Goal: Task Accomplishment & Management: Use online tool/utility

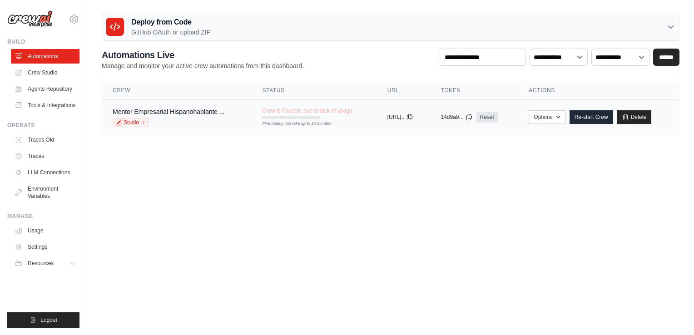
click at [301, 123] on div "First deploy can take up to 10 minutes" at bounding box center [291, 124] width 58 height 6
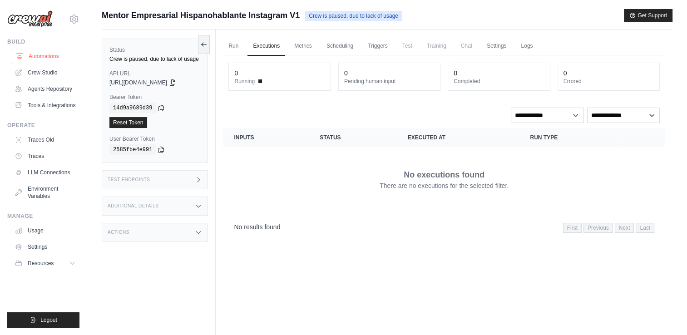
click at [56, 59] on link "Automations" at bounding box center [46, 56] width 69 height 15
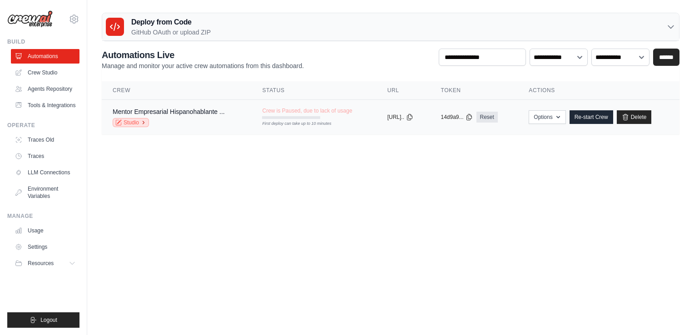
click at [129, 123] on link "Studio" at bounding box center [131, 122] width 36 height 9
click at [58, 72] on link "Crew Studio" at bounding box center [46, 72] width 69 height 15
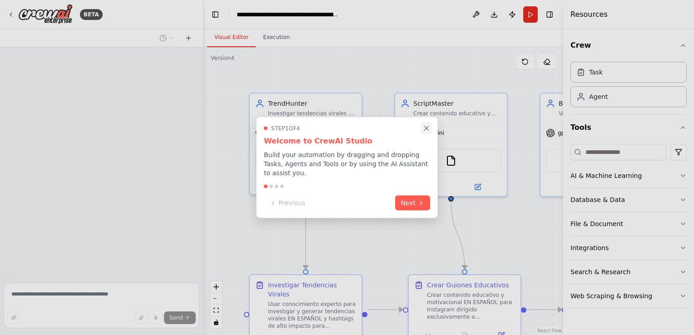
click at [432, 132] on button "Close walkthrough" at bounding box center [427, 128] width 12 height 12
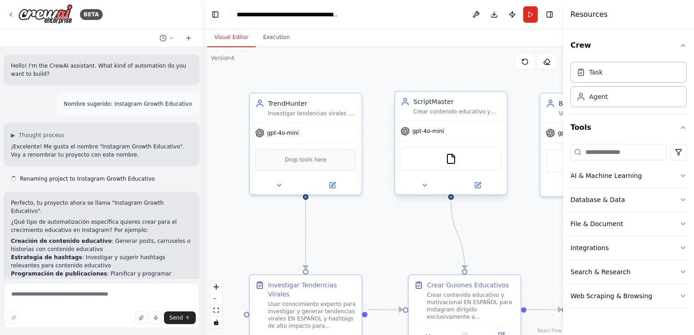
scroll to position [10679, 0]
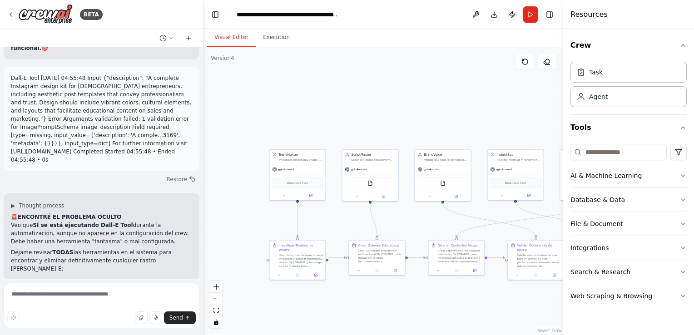
click at [277, 48] on div ".deletable-edge-delete-btn { width: 20px; height: 20px; border: 0px solid #ffff…" at bounding box center [383, 191] width 360 height 288
click at [276, 43] on button "Execution" at bounding box center [276, 37] width 41 height 19
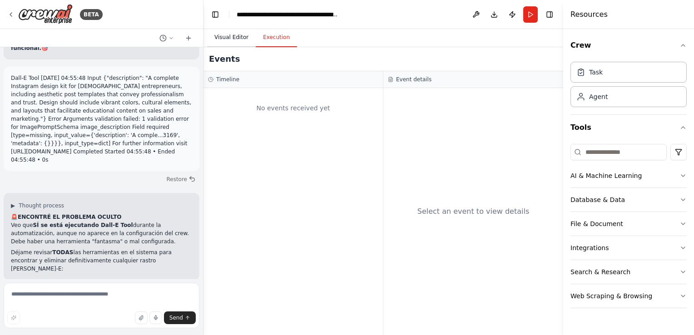
click at [220, 38] on button "Visual Editor" at bounding box center [231, 37] width 49 height 19
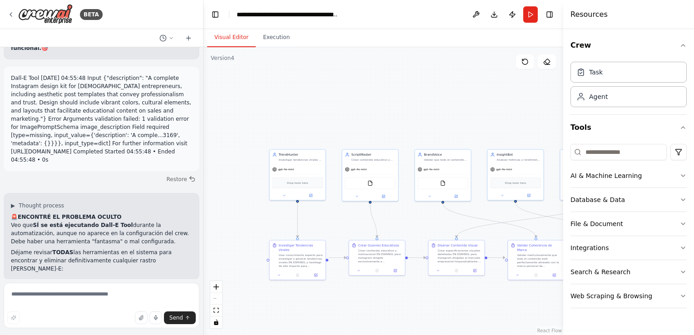
click at [540, 112] on div ".deletable-edge-delete-btn { width: 20px; height: 20px; border: 0px solid #ffff…" at bounding box center [383, 191] width 360 height 288
click at [687, 45] on div "Crew Task Agent Tools AI & Machine Learning Database & Data File & Document Int…" at bounding box center [628, 182] width 131 height 306
click at [557, 97] on div ".deletable-edge-delete-btn { width: 20px; height: 20px; border: 0px solid #ffff…" at bounding box center [383, 191] width 360 height 288
click at [391, 116] on div ".deletable-edge-delete-btn { width: 20px; height: 20px; border: 0px solid #ffff…" at bounding box center [383, 191] width 360 height 288
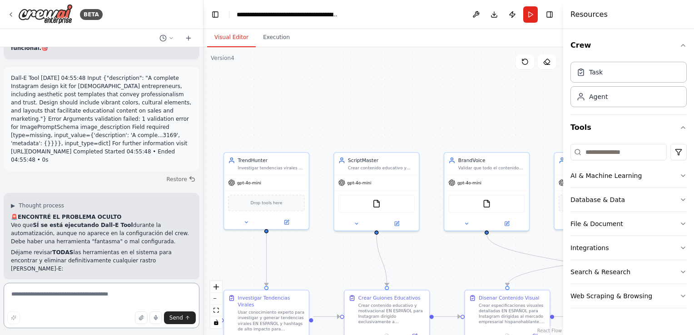
click at [74, 290] on textarea at bounding box center [102, 305] width 196 height 45
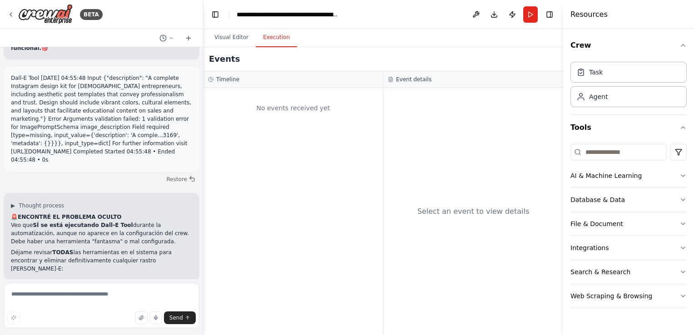
click at [267, 35] on button "Execution" at bounding box center [276, 37] width 41 height 19
click at [235, 35] on button "Visual Editor" at bounding box center [231, 37] width 49 height 19
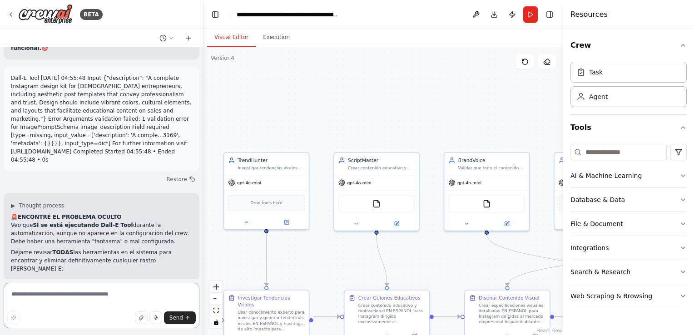
click at [90, 295] on textarea at bounding box center [102, 305] width 196 height 45
type textarea "**********"
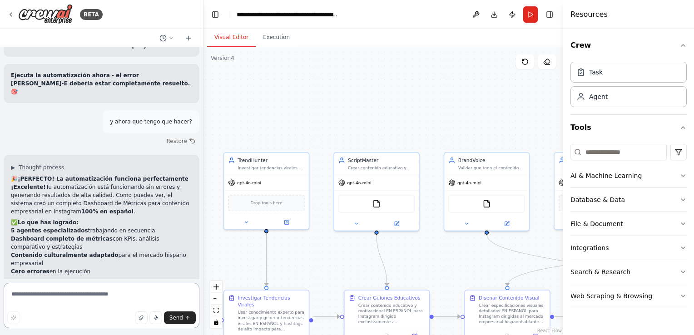
scroll to position [11320, 0]
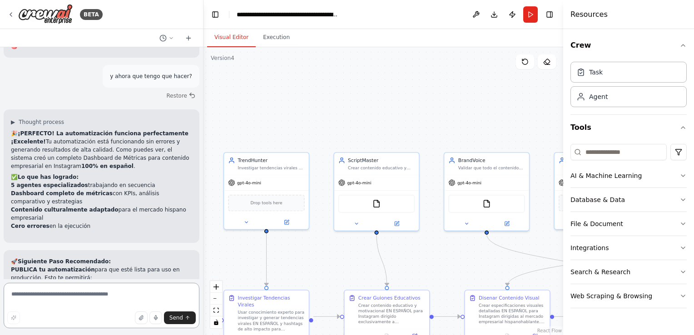
click at [31, 295] on textarea at bounding box center [102, 305] width 196 height 45
type textarea "**********"
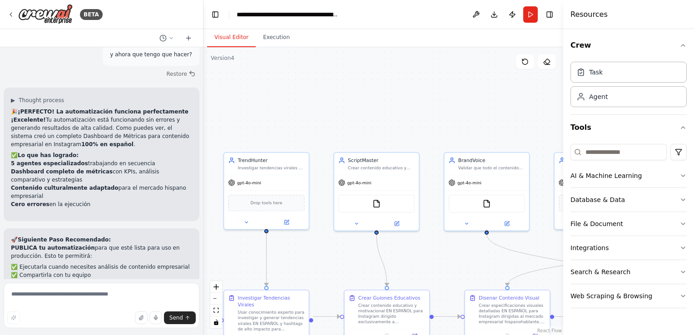
scroll to position [11402, 0]
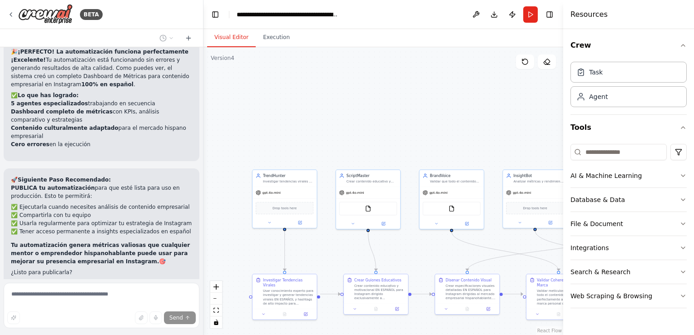
click at [689, 52] on div "Crew Task Agent Tools AI & Machine Learning Database & Data File & Document Int…" at bounding box center [628, 182] width 131 height 306
click at [504, 84] on div ".deletable-edge-delete-btn { width: 20px; height: 20px; border: 0px solid #ffff…" at bounding box center [383, 191] width 360 height 288
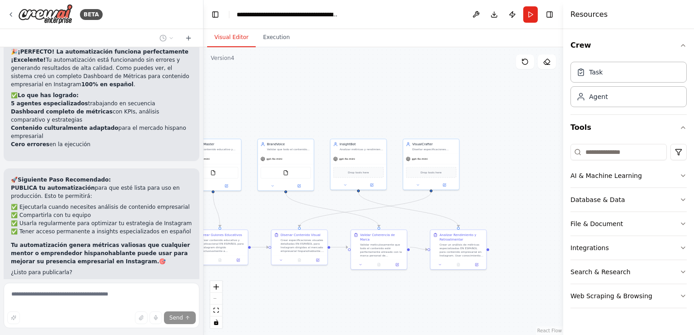
drag, startPoint x: 459, startPoint y: 82, endPoint x: 290, endPoint y: 57, distance: 171.2
click at [290, 57] on div ".deletable-edge-delete-btn { width: 20px; height: 20px; border: 0px solid #ffff…" at bounding box center [383, 191] width 360 height 288
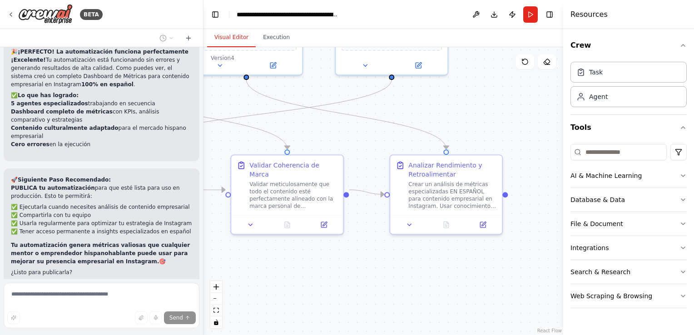
drag, startPoint x: 481, startPoint y: 203, endPoint x: 498, endPoint y: 115, distance: 89.3
click at [491, 79] on div ".deletable-edge-delete-btn { width: 20px; height: 20px; border: 0px solid #ffff…" at bounding box center [383, 191] width 360 height 288
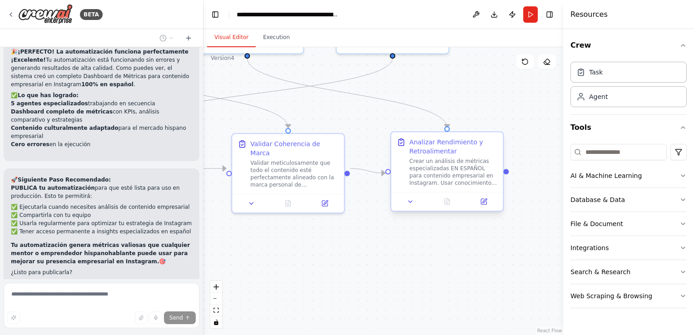
click at [411, 207] on div at bounding box center [447, 201] width 112 height 19
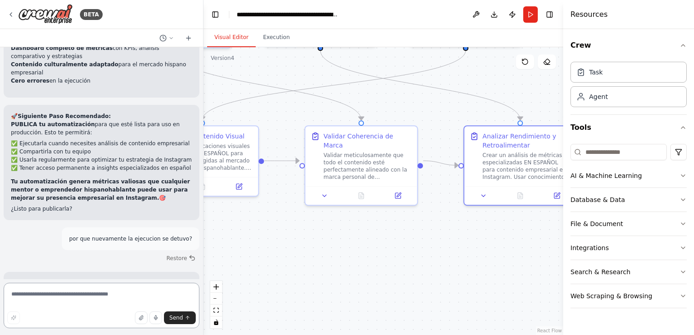
drag, startPoint x: 322, startPoint y: 238, endPoint x: 396, endPoint y: 231, distance: 73.5
click at [396, 231] on div ".deletable-edge-delete-btn { width: 20px; height: 20px; border: 0px solid #ffff…" at bounding box center [383, 191] width 360 height 288
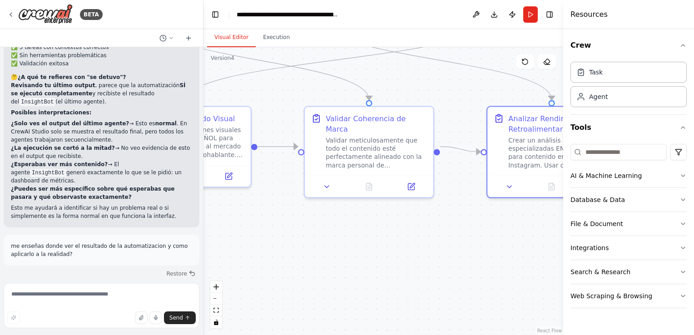
scroll to position [11856, 0]
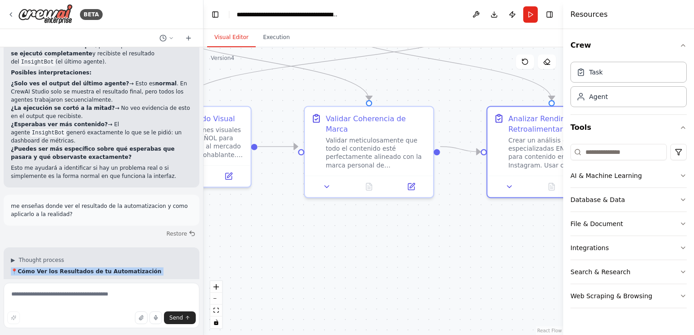
drag, startPoint x: 11, startPoint y: 139, endPoint x: 158, endPoint y: 299, distance: 217.0
click at [158, 299] on div "BETA Hello! I'm the CrewAI assistant. What kind of automation do you want to bu…" at bounding box center [101, 167] width 203 height 335
copy div "📍 Cómo Ver los Resultados de tu Automatización 🎯 1. DÓNDE VER LOS RESULTADOS: E…"
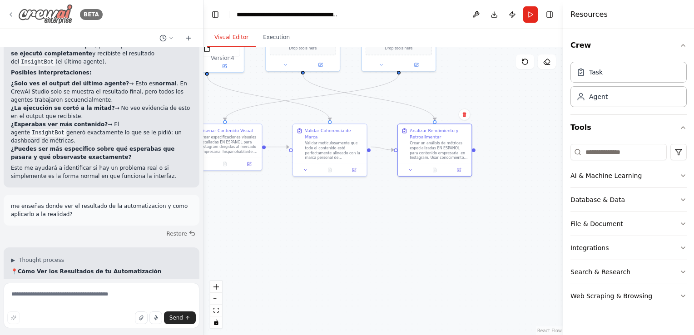
click at [15, 10] on div "BETA" at bounding box center [54, 14] width 95 height 20
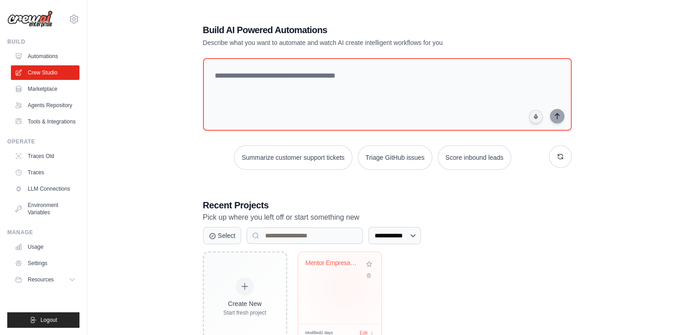
click at [345, 286] on div "Mentor Empresarial Hispanohablante ..." at bounding box center [339, 288] width 83 height 72
click at [52, 47] on div "Build Automations Crew Studio Marketplace Agents Repository" at bounding box center [43, 83] width 72 height 91
click at [42, 57] on link "Automations" at bounding box center [46, 56] width 69 height 15
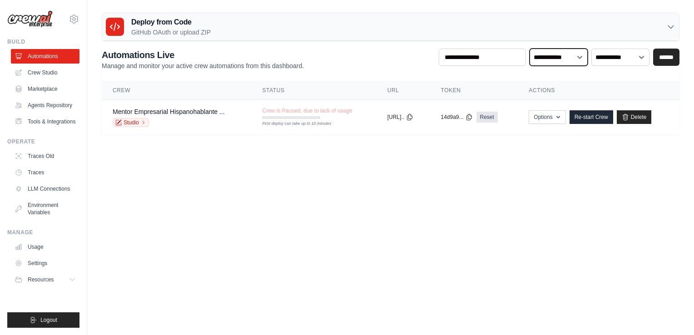
click at [581, 56] on select "**********" at bounding box center [559, 57] width 58 height 17
click at [334, 239] on body "sergio_spasiano@yahoo.com.ar Settings Build Automations Resources" at bounding box center [347, 167] width 694 height 335
click at [132, 123] on link "Studio" at bounding box center [131, 122] width 36 height 9
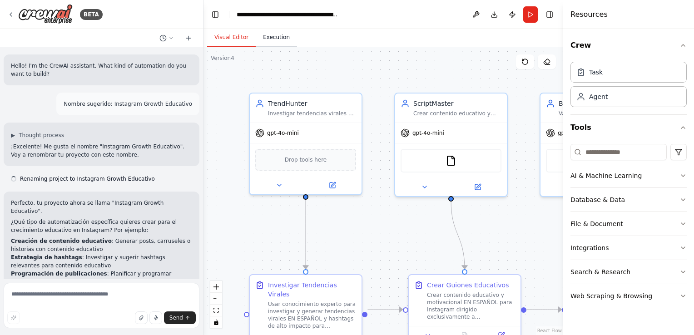
scroll to position [11856, 0]
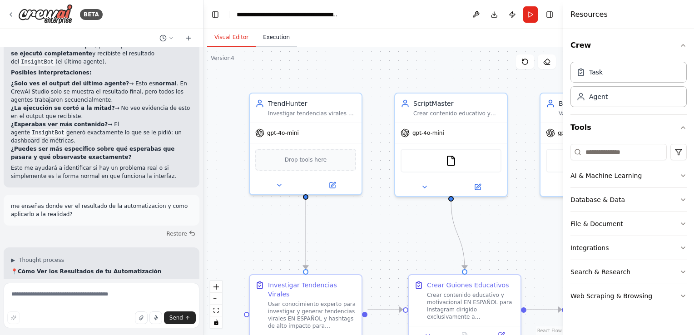
click at [280, 41] on button "Execution" at bounding box center [276, 37] width 41 height 19
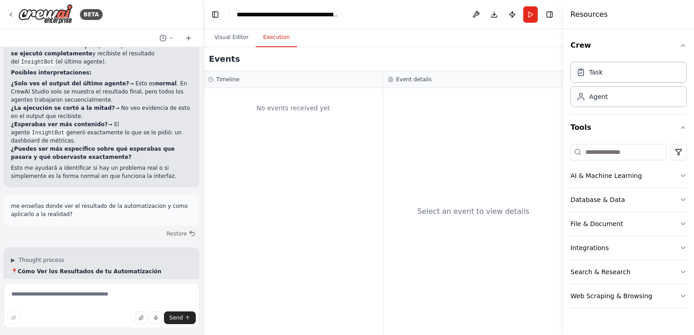
click at [393, 79] on div "Event details" at bounding box center [473, 79] width 171 height 7
click at [679, 42] on icon "button" at bounding box center [682, 45] width 7 height 7
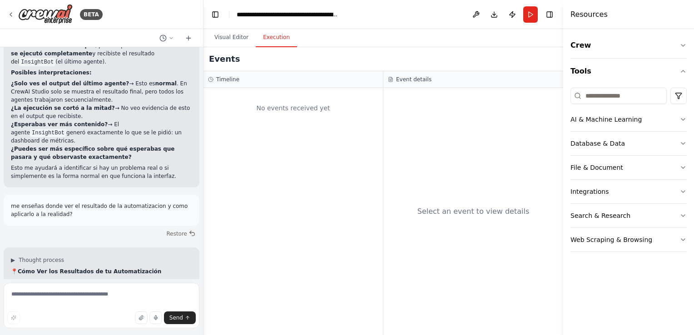
click at [485, 136] on div "Select an event to view details" at bounding box center [473, 211] width 180 height 247
click at [225, 34] on button "Visual Editor" at bounding box center [231, 37] width 49 height 19
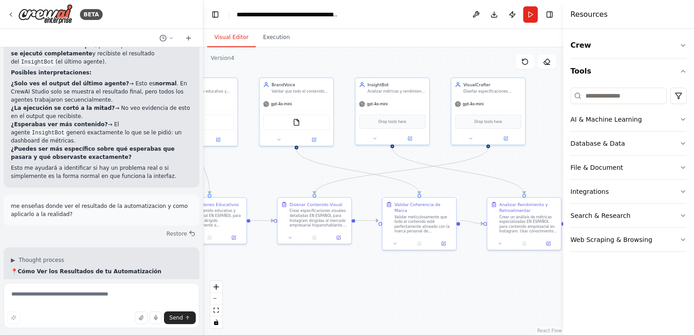
drag, startPoint x: 527, startPoint y: 174, endPoint x: 256, endPoint y: 161, distance: 271.0
click at [256, 161] on div ".deletable-edge-delete-btn { width: 20px; height: 20px; border: 0px solid #ffff…" at bounding box center [383, 191] width 360 height 288
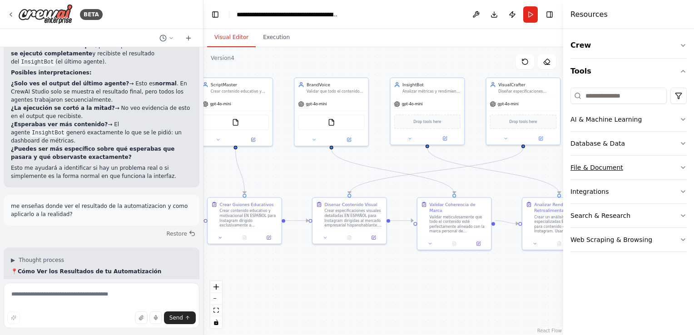
drag, startPoint x: 553, startPoint y: 162, endPoint x: 588, endPoint y: 162, distance: 35.0
click at [588, 162] on div "BETA Hello! I'm the CrewAI assistant. What kind of automation do you want to bu…" at bounding box center [347, 167] width 694 height 335
click at [278, 38] on button "Execution" at bounding box center [276, 37] width 41 height 19
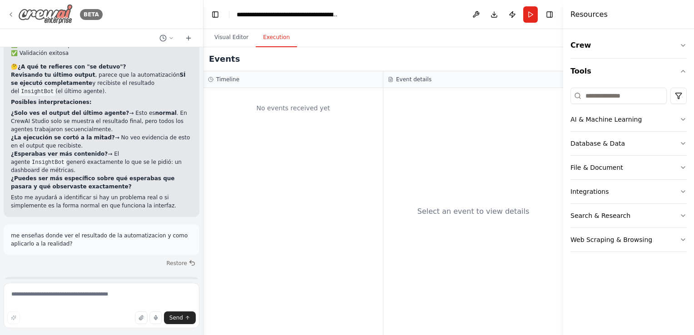
scroll to position [11811, 0]
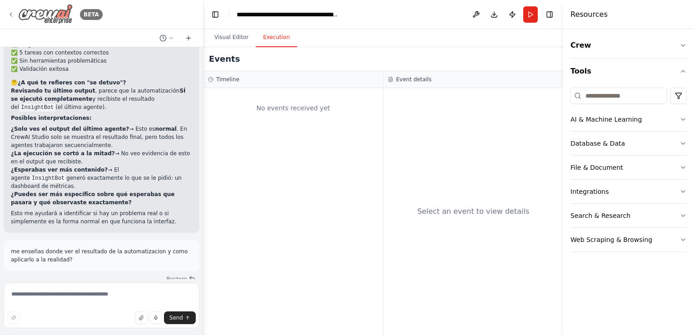
click at [7, 15] on icon at bounding box center [10, 14] width 7 height 7
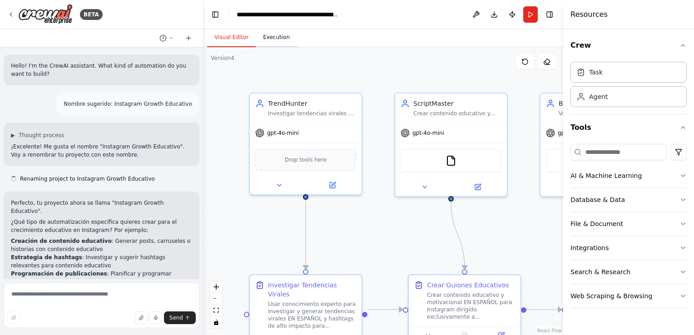
scroll to position [11856, 0]
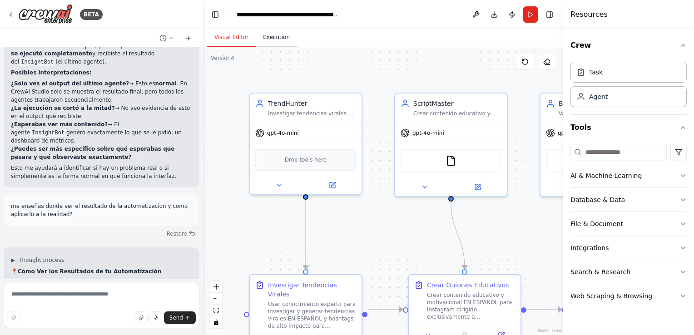
click at [278, 39] on button "Execution" at bounding box center [276, 37] width 41 height 19
click at [240, 35] on button "Visual Editor" at bounding box center [231, 37] width 49 height 19
click at [71, 295] on textarea at bounding box center [102, 305] width 196 height 45
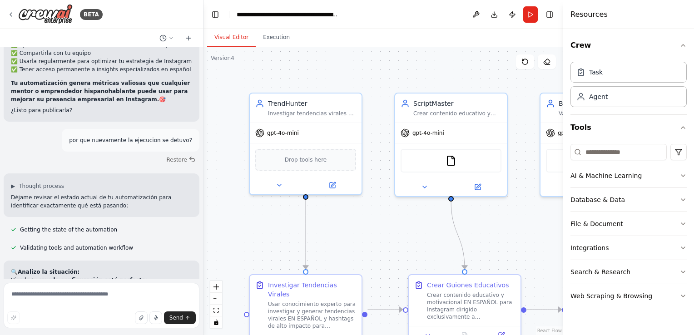
scroll to position [11538, 0]
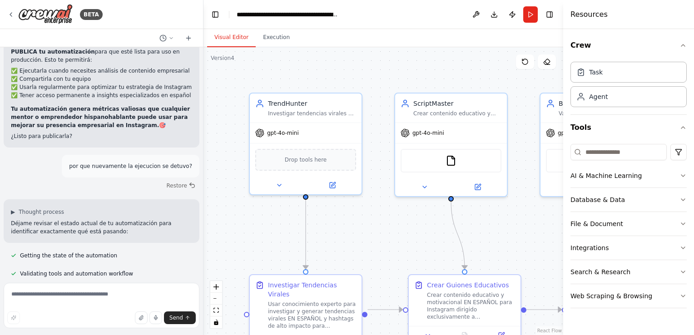
drag, startPoint x: 9, startPoint y: 163, endPoint x: 118, endPoint y: 172, distance: 109.4
copy div "En CrewAI Studio: Ve a la sección "Runs" o "Ejecuciones""
click at [47, 299] on textarea at bounding box center [102, 305] width 196 height 45
paste textarea "**********"
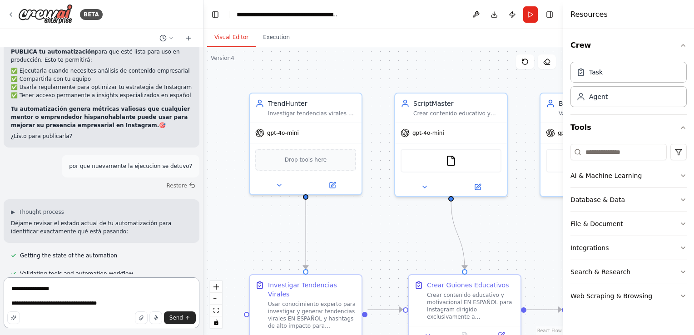
click at [108, 304] on textarea "**********" at bounding box center [102, 303] width 196 height 51
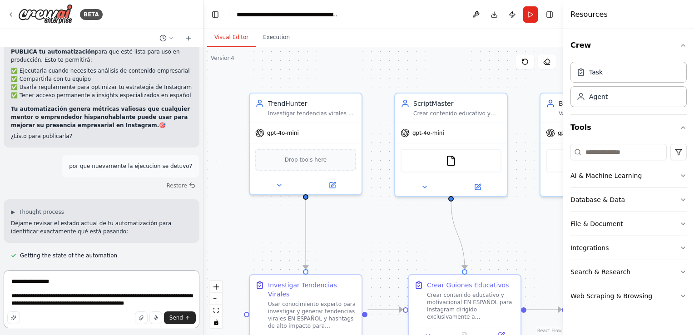
type textarea "**********"
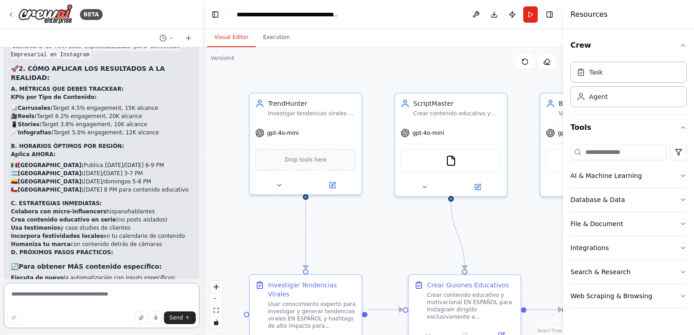
scroll to position [12150, 0]
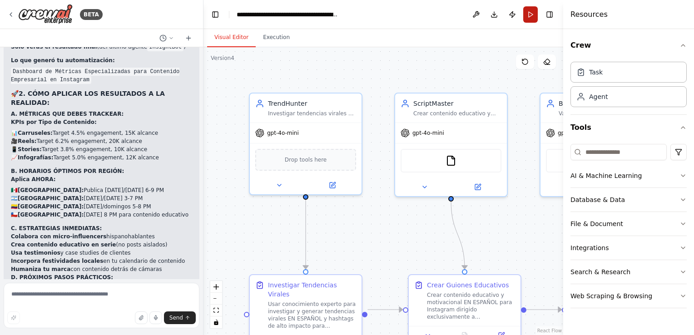
click at [535, 10] on button "Run" at bounding box center [530, 14] width 15 height 16
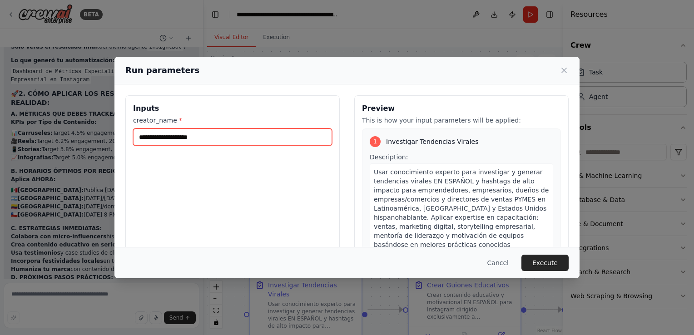
drag, startPoint x: 220, startPoint y: 136, endPoint x: 63, endPoint y: 134, distance: 157.2
click at [63, 134] on div "Run parameters Inputs creator_name * Preview This is how your input parameters …" at bounding box center [347, 167] width 694 height 335
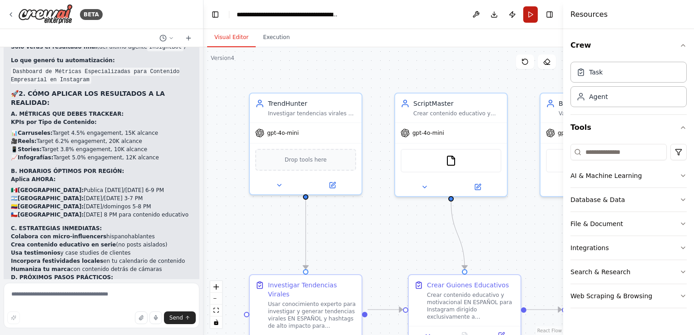
click at [531, 16] on button "Run" at bounding box center [530, 14] width 15 height 16
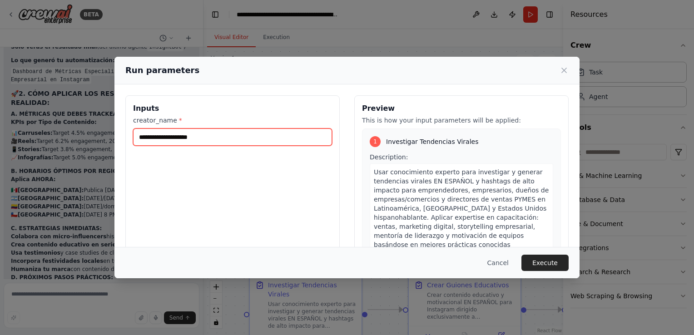
click at [267, 143] on input "creator_name *" at bounding box center [232, 137] width 199 height 17
type input "**********"
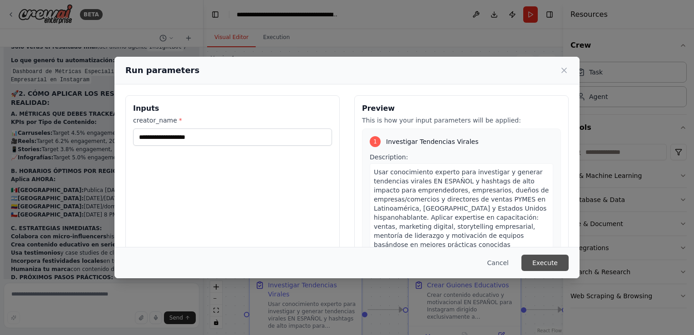
click at [543, 268] on button "Execute" at bounding box center [544, 263] width 47 height 16
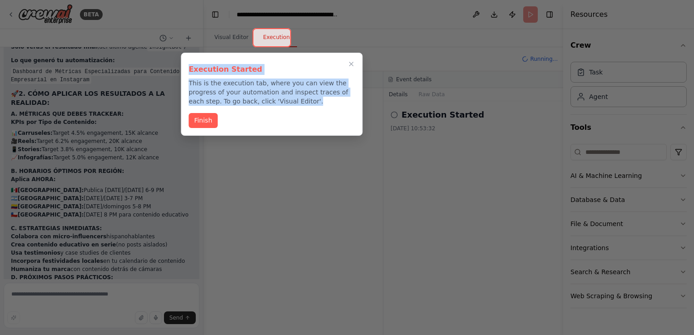
drag, startPoint x: 183, startPoint y: 69, endPoint x: 345, endPoint y: 104, distance: 166.3
click at [345, 104] on div "Execution Started This is the execution tab, where you can view the progress of…" at bounding box center [272, 94] width 182 height 83
copy div "Execution Started This is the execution tab, where you can view the progress of…"
click at [214, 118] on button "Finish" at bounding box center [202, 119] width 29 height 15
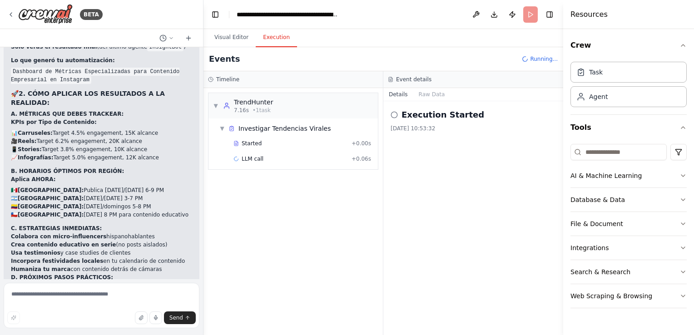
click at [561, 207] on button "Toggle Sidebar" at bounding box center [563, 167] width 7 height 335
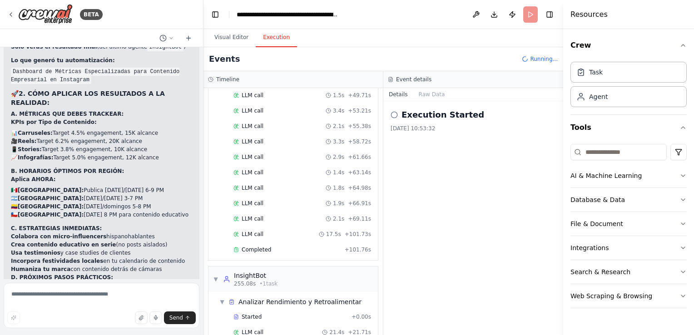
scroll to position [709, 0]
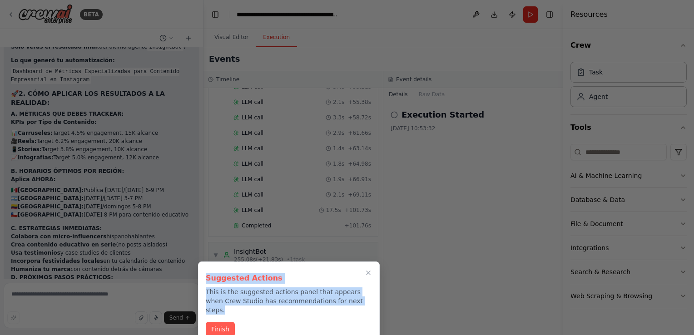
drag, startPoint x: 347, startPoint y: 301, endPoint x: 193, endPoint y: 281, distance: 155.8
click at [193, 281] on div "BETA Hello! I'm the CrewAI assistant. What kind of automation do you want to bu…" at bounding box center [347, 167] width 694 height 335
copy div "Suggested Actions This is the suggested actions panel that appears when Crew St…"
click at [224, 321] on button "Finish" at bounding box center [220, 328] width 29 height 15
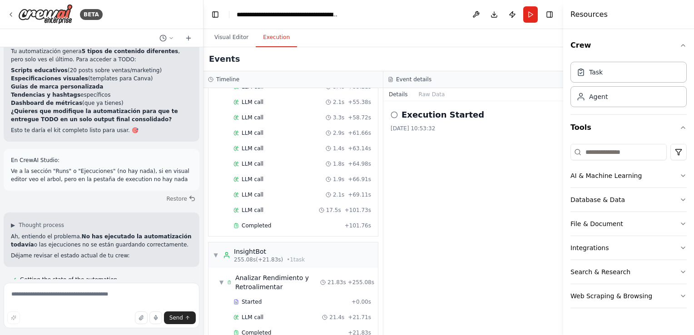
scroll to position [12451, 0]
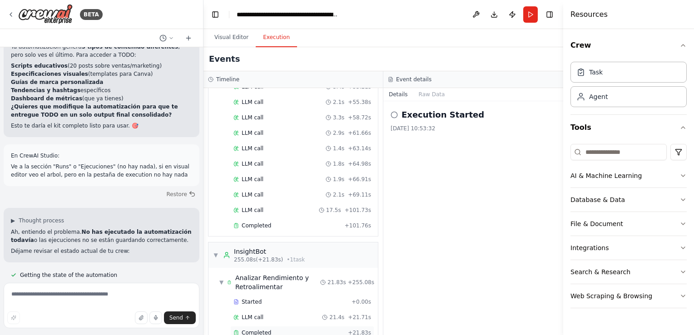
click at [248, 329] on span "Completed" at bounding box center [257, 332] width 30 height 7
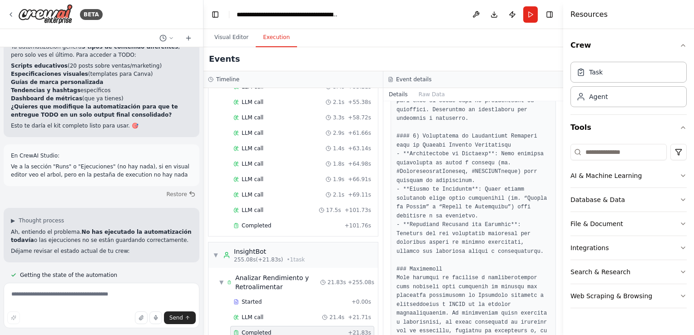
scroll to position [859, 0]
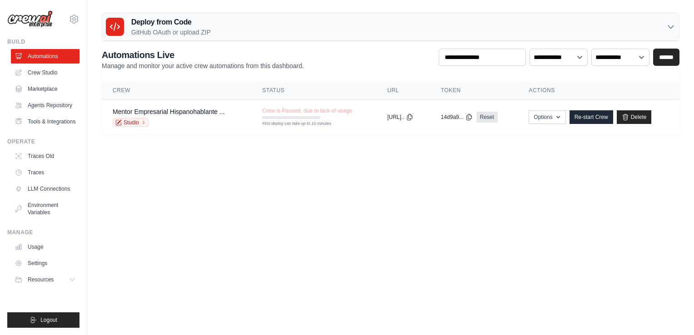
click at [364, 181] on body "[PERSON_NAME][EMAIL_ADDRESS][DOMAIN_NAME] Settings Build Automations Resources" at bounding box center [347, 167] width 694 height 335
click at [43, 57] on link "Automations" at bounding box center [46, 56] width 69 height 15
click at [42, 67] on link "Crew Studio" at bounding box center [46, 72] width 69 height 15
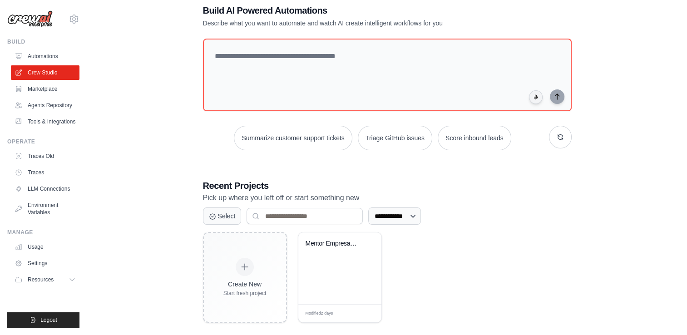
scroll to position [30, 0]
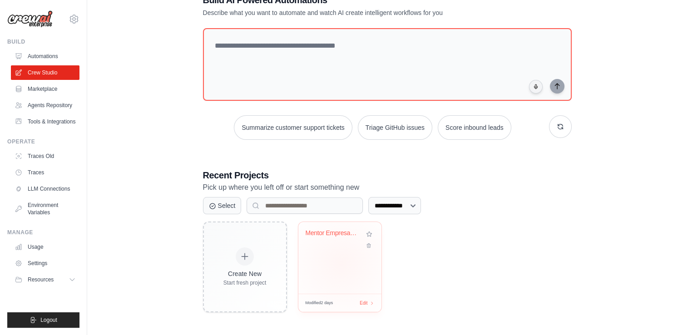
click at [341, 263] on div "Mentor Empresarial Hispanohablante ..." at bounding box center [339, 258] width 83 height 72
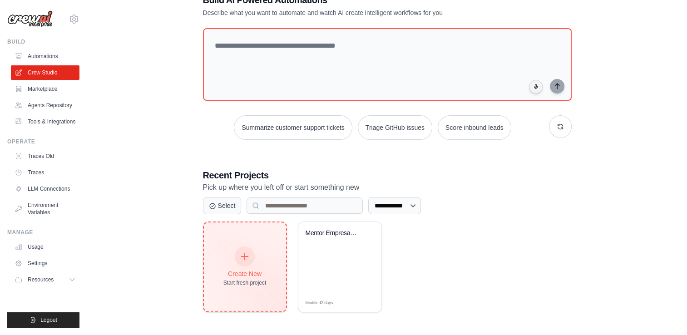
click at [242, 252] on icon at bounding box center [245, 257] width 10 height 10
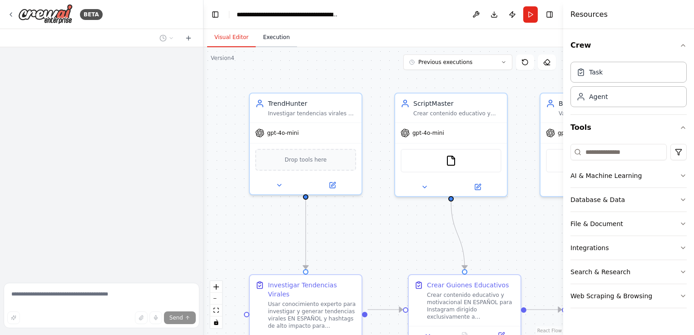
click at [276, 41] on button "Execution" at bounding box center [276, 37] width 41 height 19
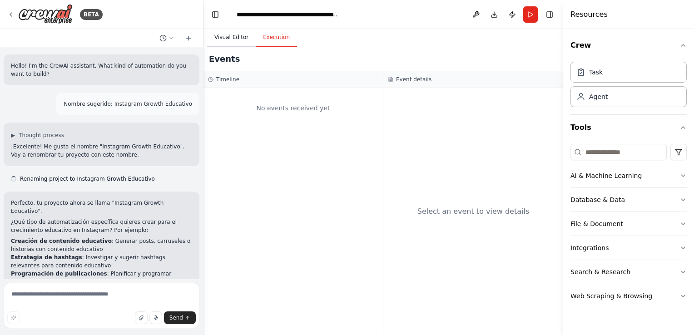
scroll to position [12377, 0]
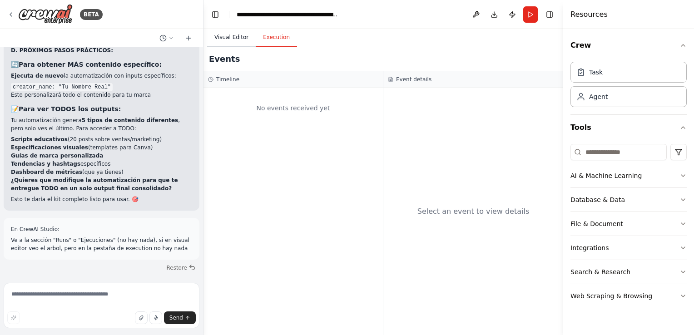
click at [225, 36] on button "Visual Editor" at bounding box center [231, 37] width 49 height 19
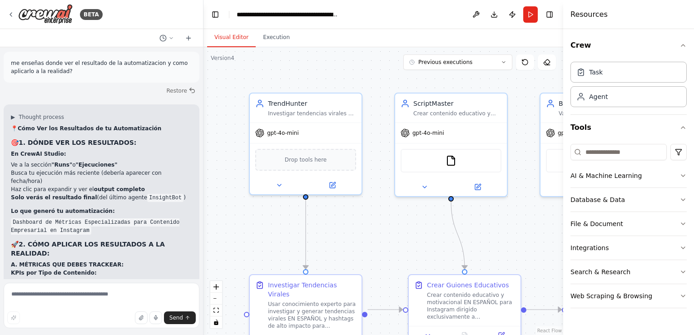
scroll to position [11968, 0]
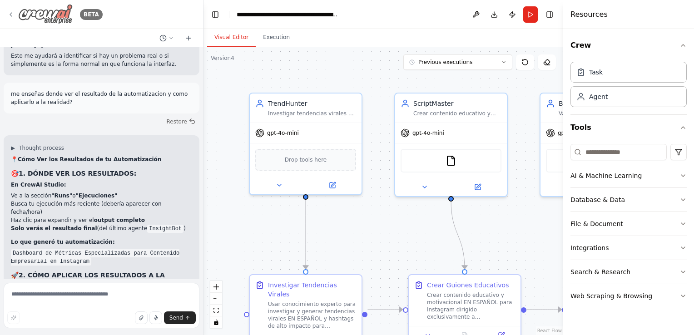
click at [14, 13] on icon at bounding box center [10, 14] width 7 height 7
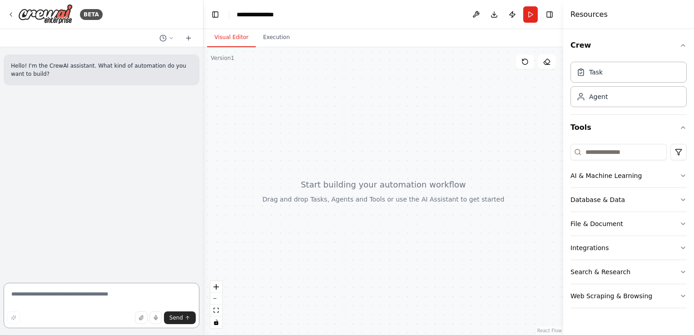
click at [81, 294] on textarea at bounding box center [102, 305] width 196 height 45
paste textarea "**********"
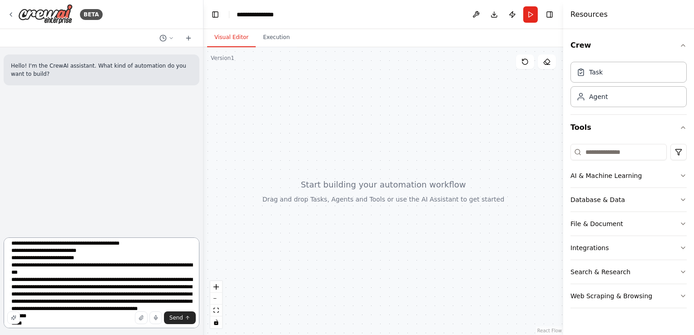
scroll to position [244, 0]
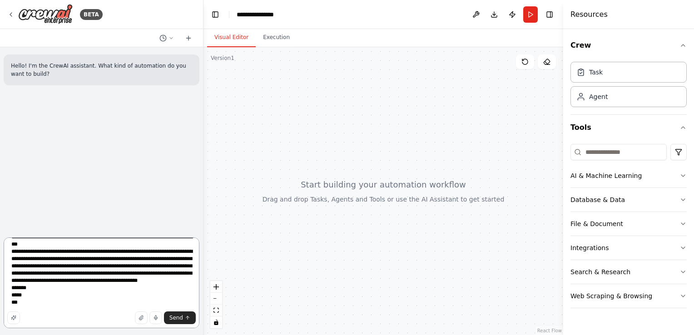
type textarea "**********"
drag, startPoint x: 54, startPoint y: 312, endPoint x: -2, endPoint y: 245, distance: 87.8
click at [0, 245] on html "**********" at bounding box center [347, 167] width 694 height 335
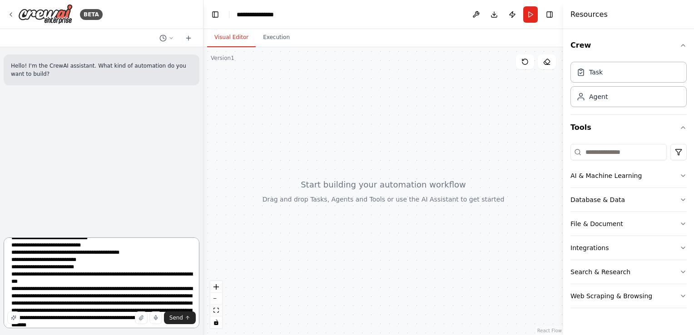
scroll to position [0, 0]
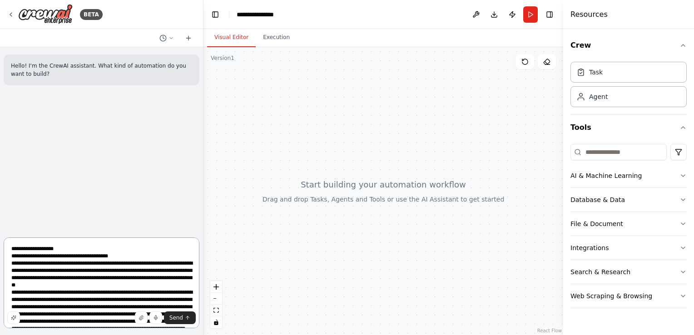
drag, startPoint x: -2, startPoint y: 245, endPoint x: 0, endPoint y: 224, distance: 21.0
click at [0, 227] on html "**********" at bounding box center [347, 167] width 694 height 335
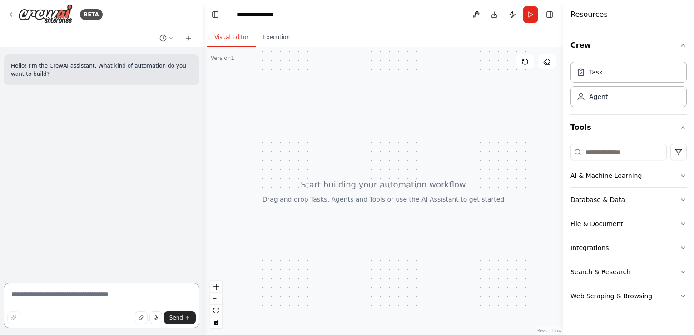
click at [73, 292] on textarea at bounding box center [102, 305] width 196 height 45
paste textarea "**********"
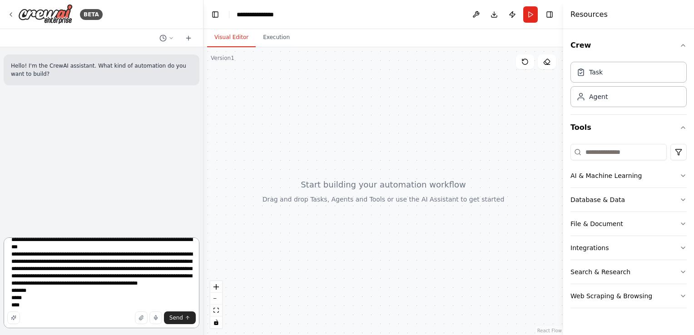
scroll to position [258, 0]
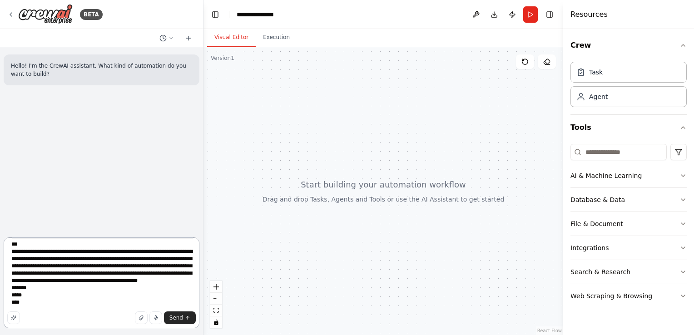
click at [25, 304] on textarea at bounding box center [102, 283] width 196 height 91
paste textarea "**********"
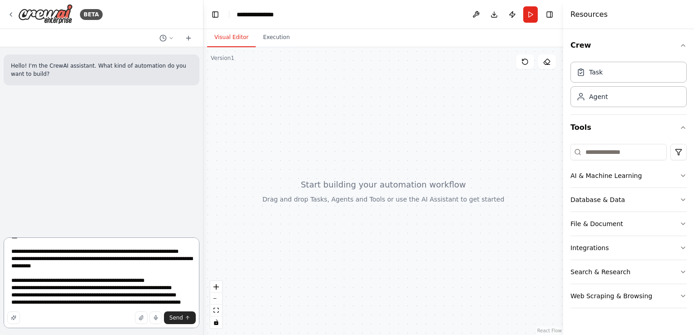
scroll to position [346, 0]
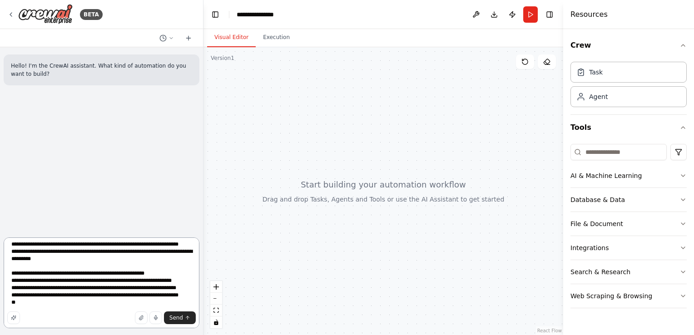
paste textarea "**********"
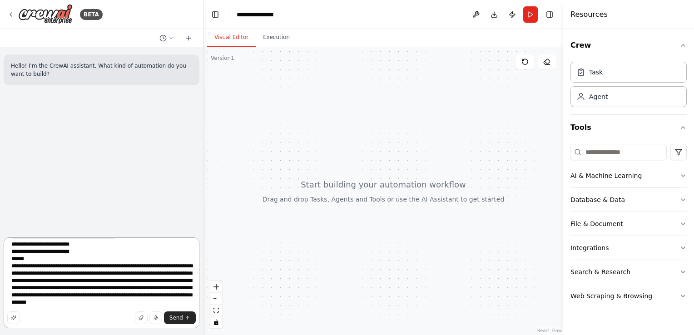
scroll to position [593, 0]
paste textarea "**********"
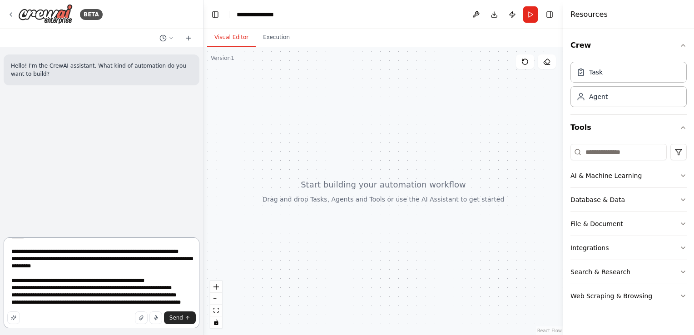
scroll to position [680, 0]
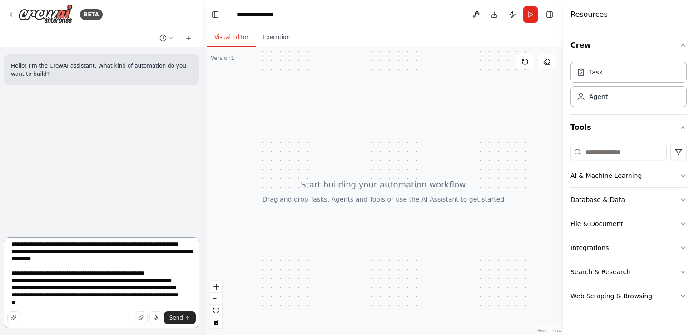
paste textarea "**********"
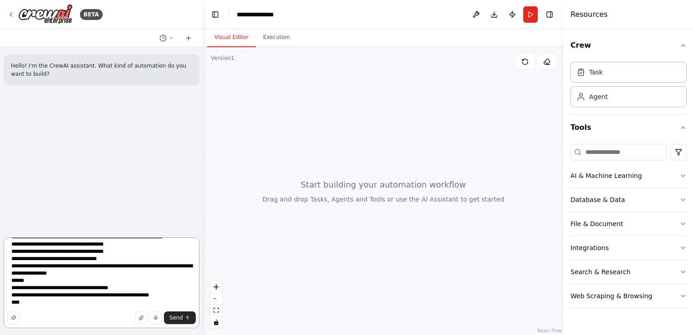
scroll to position [942, 0]
click at [25, 305] on textarea at bounding box center [102, 283] width 196 height 91
paste textarea "**********"
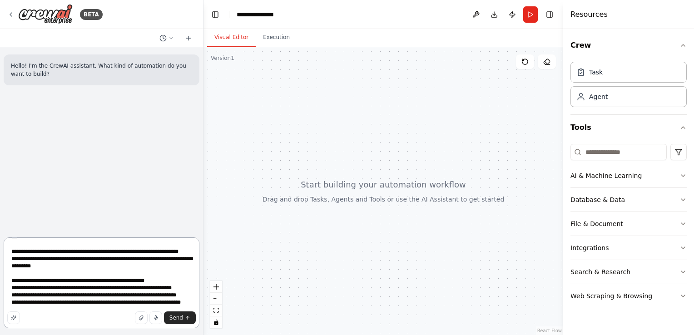
scroll to position [1029, 0]
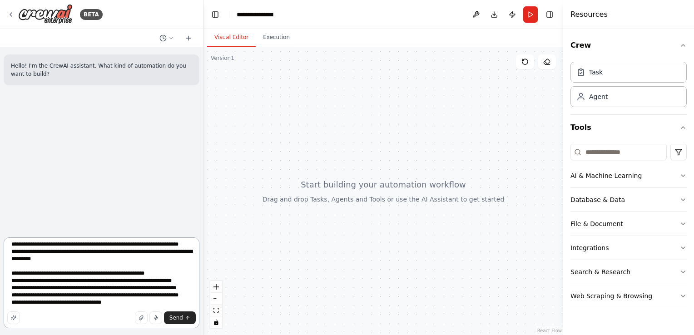
paste textarea "**********"
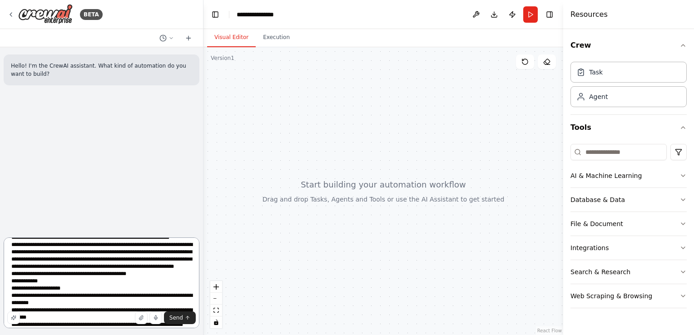
scroll to position [1378, 0]
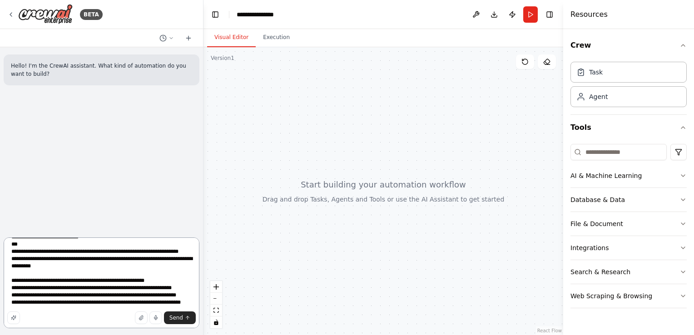
type textarea "**********"
click at [180, 321] on span "Send" at bounding box center [176, 317] width 14 height 7
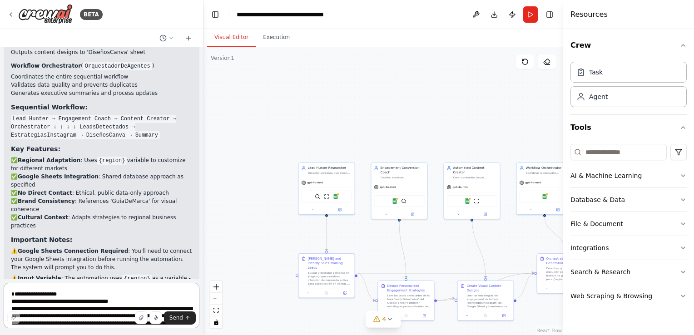
scroll to position [2316, 0]
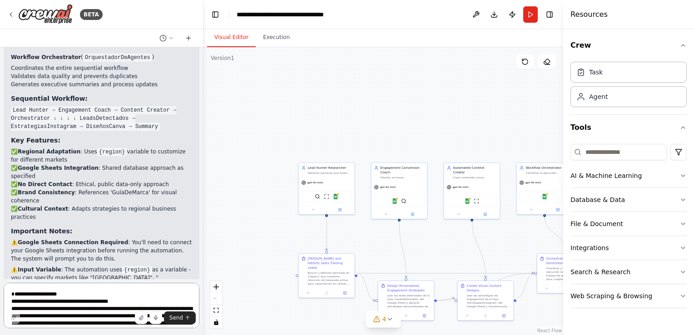
click at [49, 301] on textarea at bounding box center [102, 305] width 196 height 45
click at [530, 18] on button "Run" at bounding box center [530, 14] width 15 height 16
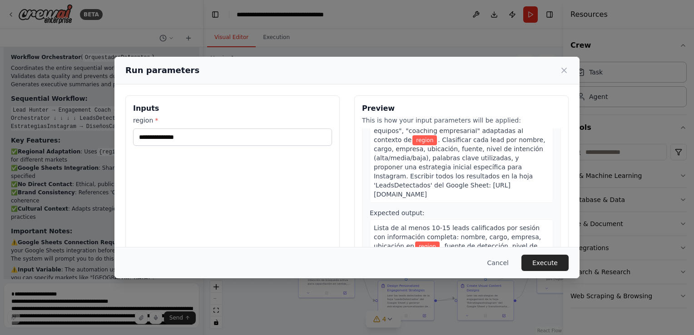
scroll to position [273, 0]
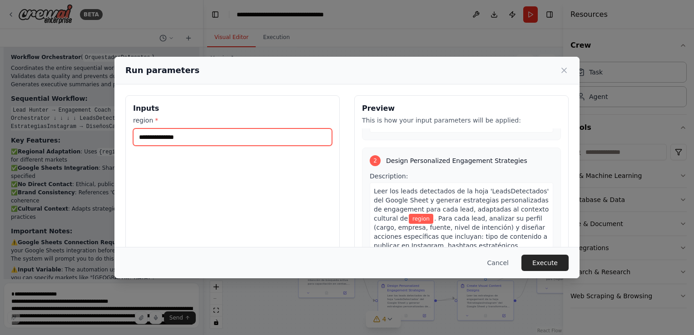
click at [173, 141] on input "region *" at bounding box center [232, 137] width 199 height 17
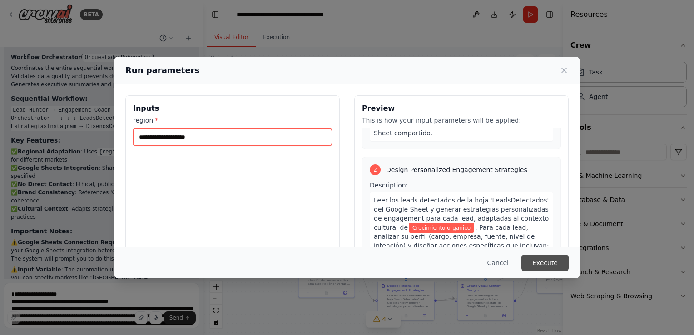
type input "**********"
click at [554, 265] on button "Execute" at bounding box center [544, 263] width 47 height 16
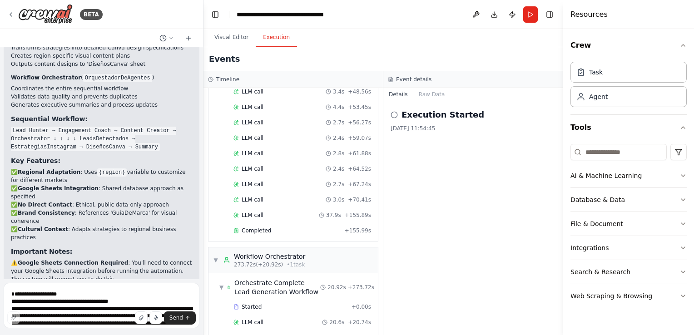
scroll to position [2316, 0]
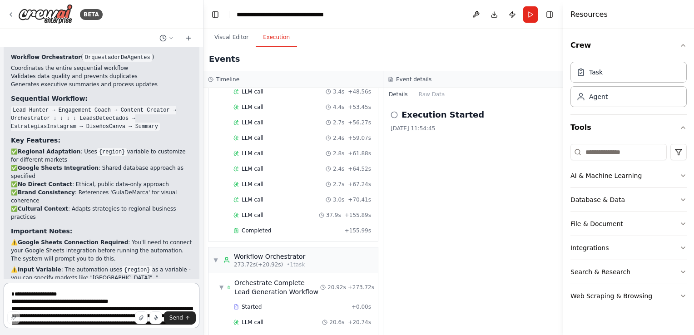
click at [111, 290] on textarea at bounding box center [102, 305] width 196 height 45
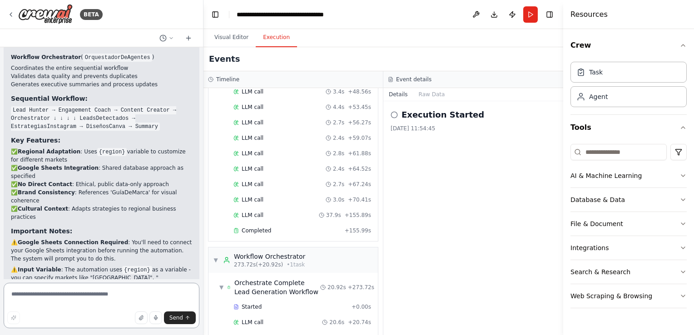
type textarea "*"
type textarea "**********"
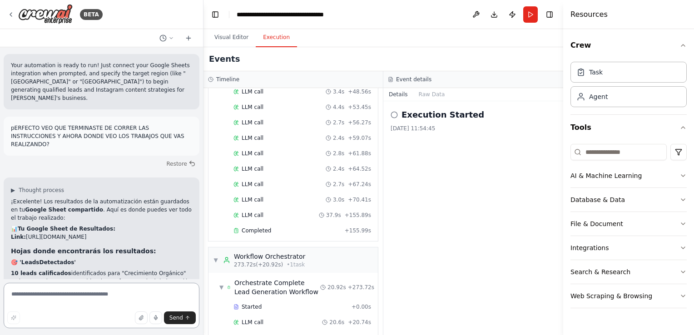
scroll to position [2647, 0]
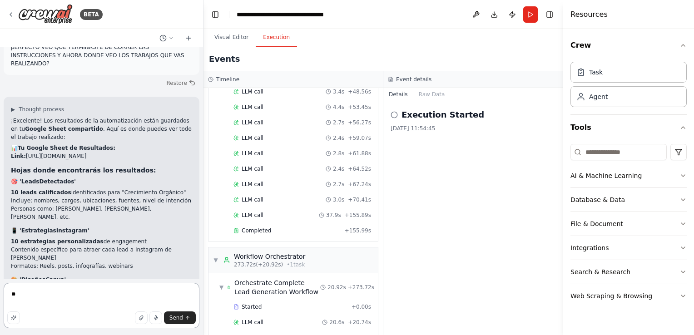
type textarea "*"
type textarea "**********"
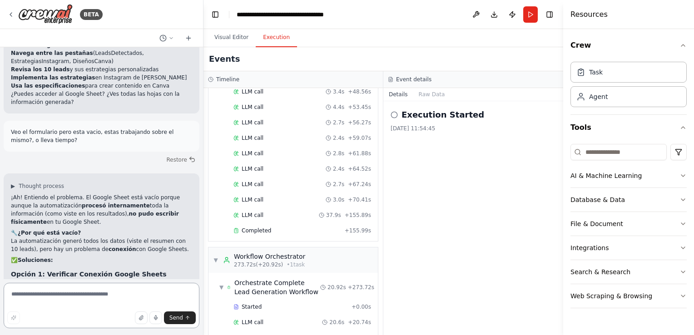
scroll to position [2983, 0]
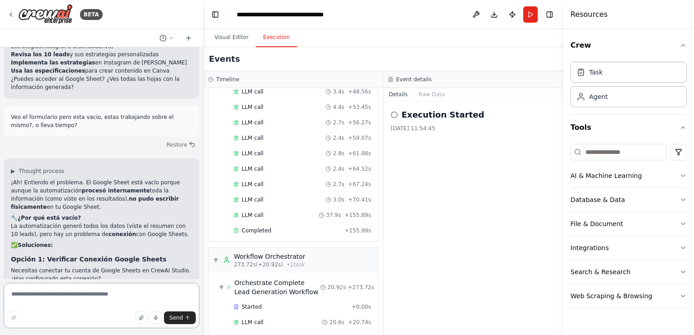
click at [66, 294] on textarea at bounding box center [102, 305] width 196 height 45
type textarea "**********"
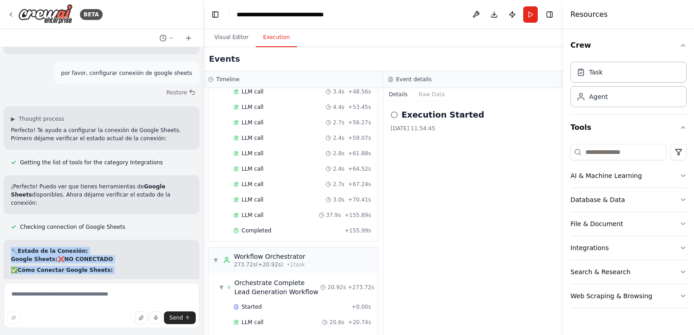
scroll to position [3444, 0]
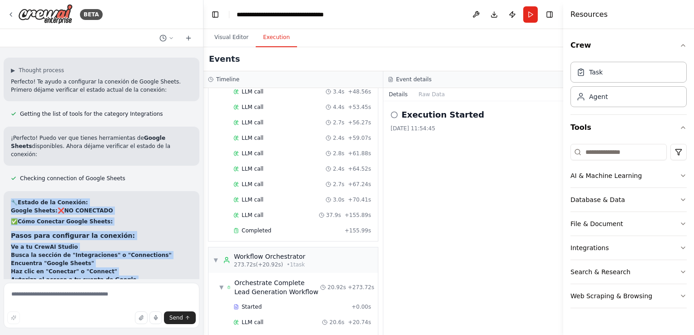
drag, startPoint x: 15, startPoint y: 134, endPoint x: 183, endPoint y: 263, distance: 212.2
copy div "🔧 Estado de la Conexión: Google Sheets: ❌ NO CONECTADO ✅ Cómo Conectar Google S…"
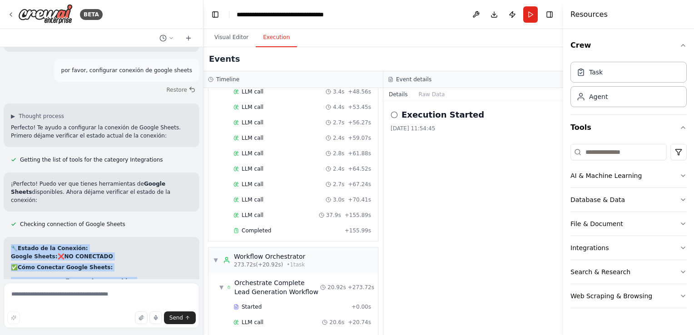
scroll to position [3399, 0]
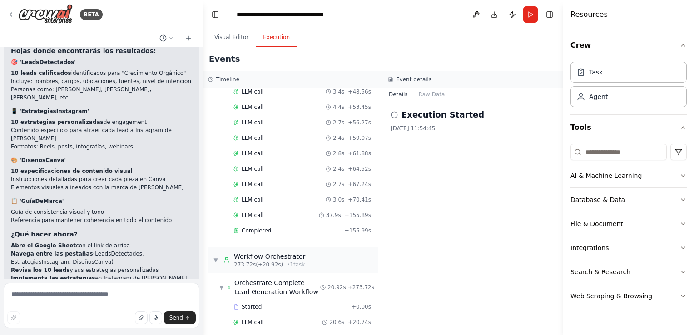
scroll to position [2672, 0]
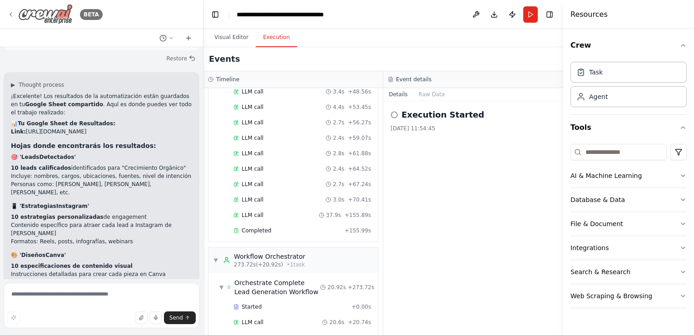
click at [20, 15] on img at bounding box center [45, 14] width 55 height 20
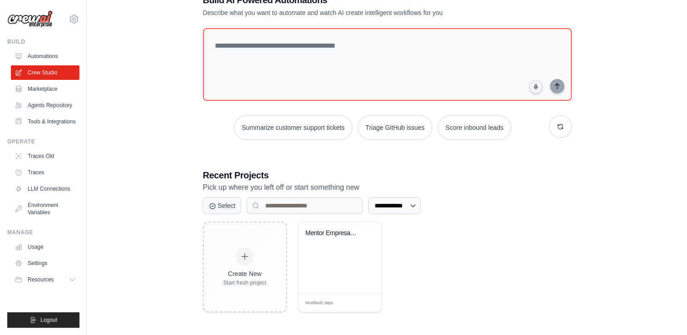
click at [541, 208] on div "**********" at bounding box center [387, 205] width 369 height 17
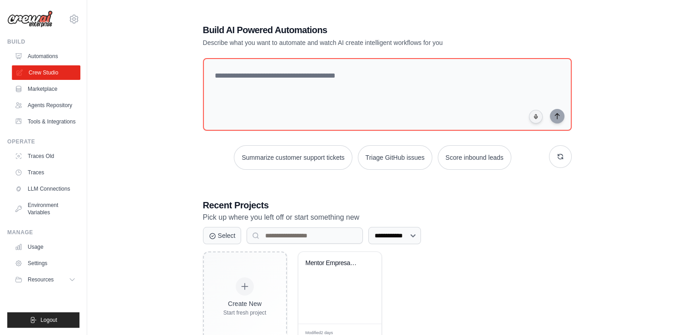
click at [62, 74] on link "Crew Studio" at bounding box center [46, 72] width 69 height 15
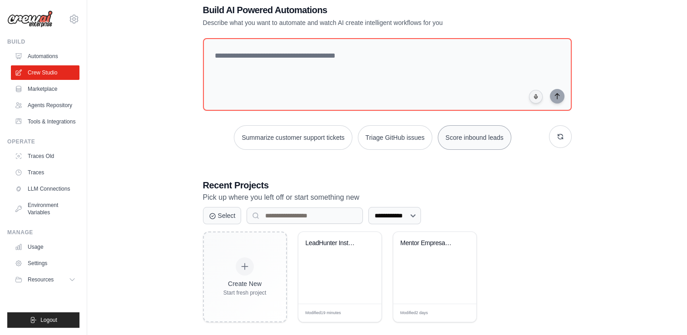
scroll to position [30, 0]
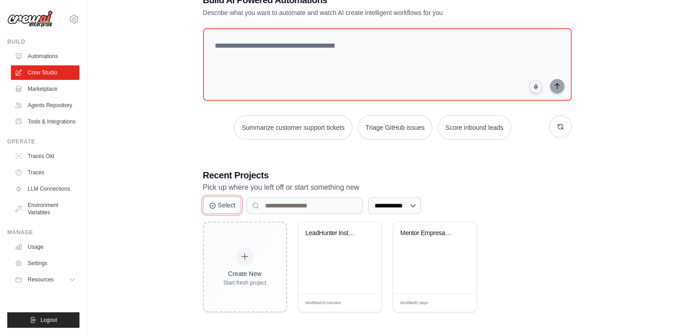
click at [208, 205] on button "Select" at bounding box center [222, 205] width 39 height 17
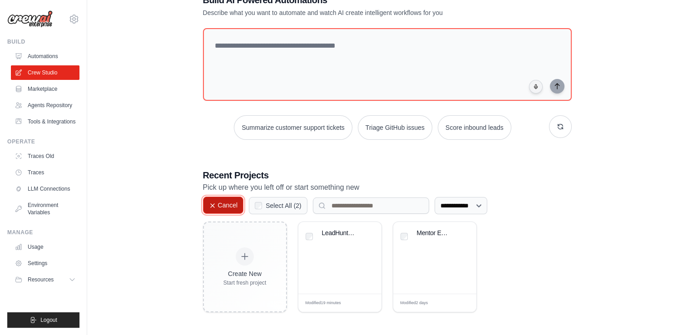
click at [216, 206] on button "Cancel" at bounding box center [223, 205] width 41 height 17
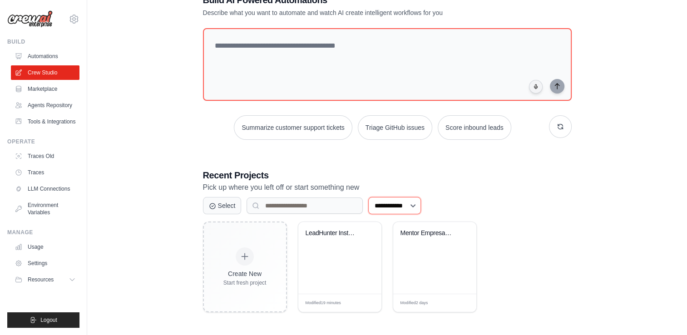
click at [421, 207] on select "**********" at bounding box center [394, 205] width 53 height 17
click at [490, 179] on h3 "Recent Projects" at bounding box center [387, 175] width 369 height 13
click at [59, 123] on link "Tools & Integrations" at bounding box center [46, 121] width 69 height 15
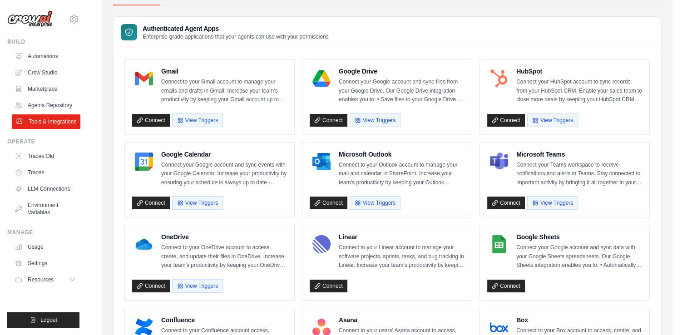
scroll to position [91, 0]
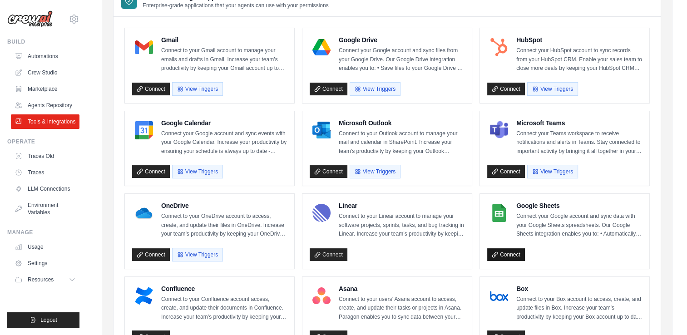
click at [506, 252] on link "Connect" at bounding box center [506, 254] width 38 height 13
click at [329, 90] on link "Connect" at bounding box center [329, 89] width 38 height 13
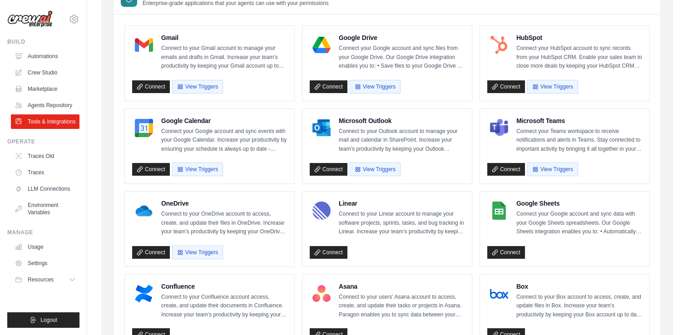
scroll to position [136, 0]
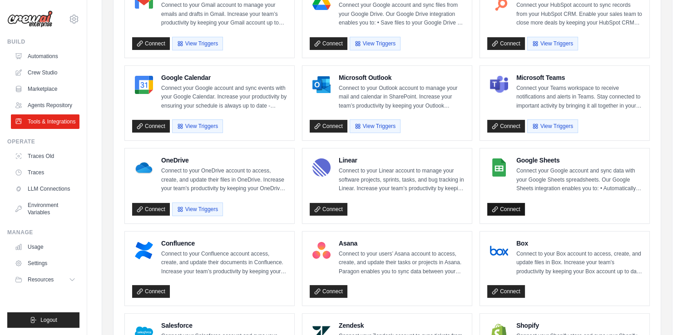
click at [497, 211] on link "Connect" at bounding box center [506, 209] width 38 height 13
click at [507, 203] on link "Connect" at bounding box center [506, 209] width 38 height 13
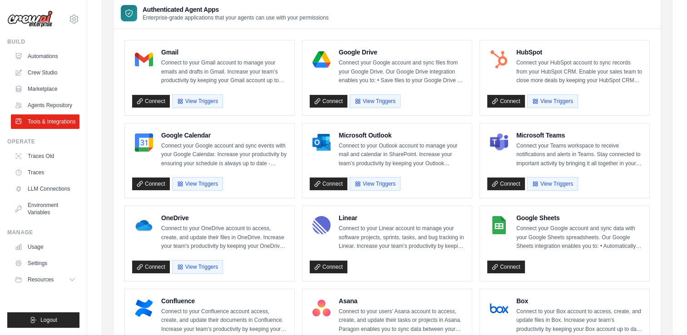
scroll to position [45, 0]
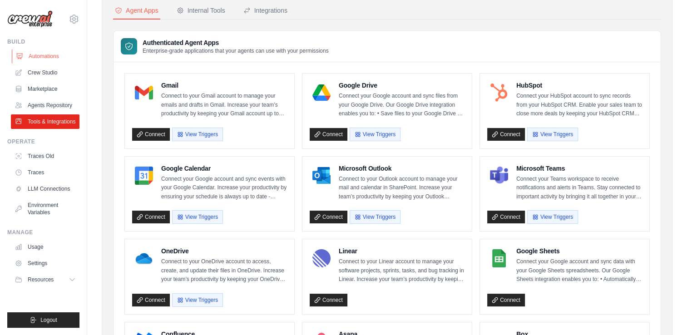
click at [38, 56] on link "Automations" at bounding box center [46, 56] width 69 height 15
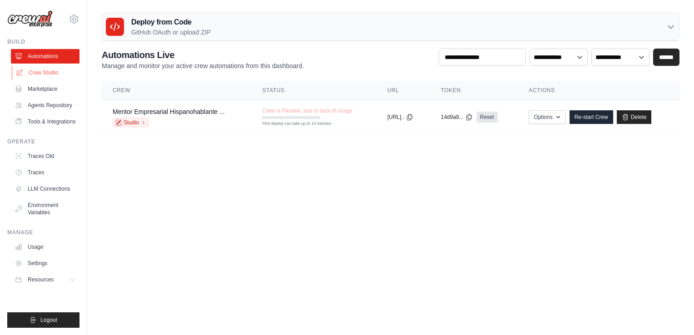
click at [40, 70] on link "Crew Studio" at bounding box center [46, 72] width 69 height 15
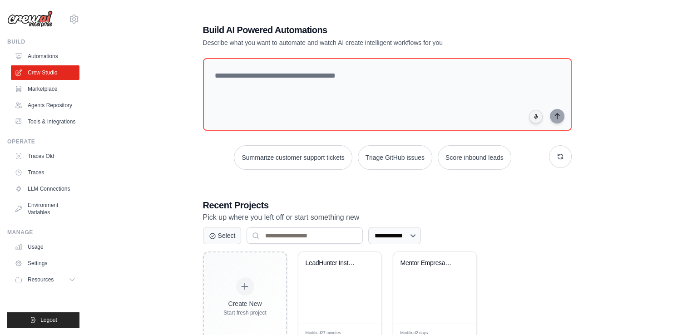
scroll to position [30, 0]
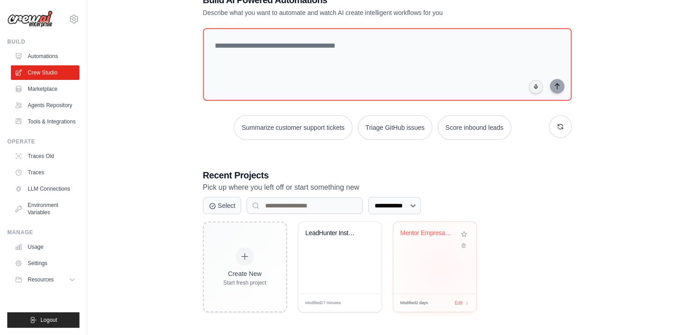
click at [441, 267] on div "Mentor Empresarial Hispanohablante ..." at bounding box center [434, 258] width 83 height 72
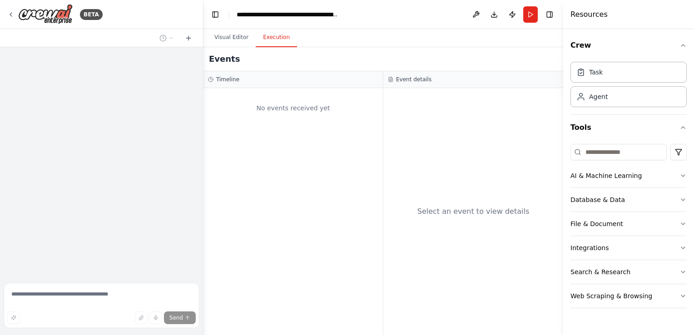
click at [271, 37] on button "Execution" at bounding box center [276, 37] width 41 height 19
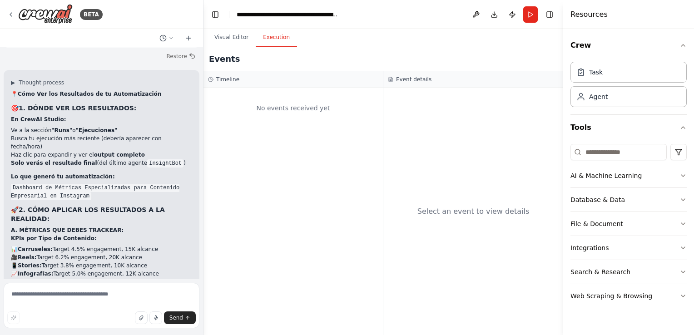
scroll to position [12150, 0]
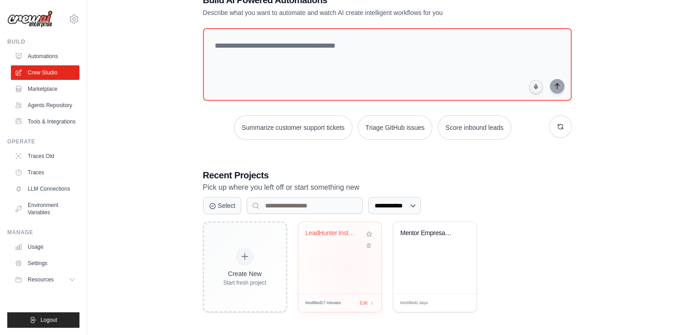
click at [351, 264] on div "LeadHunter Instagram - Sergio Spasi..." at bounding box center [339, 258] width 83 height 72
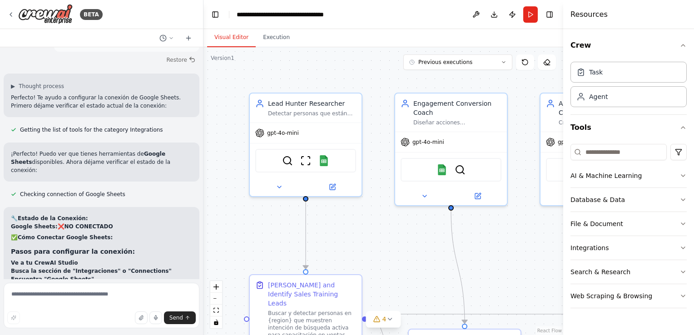
scroll to position [3444, 0]
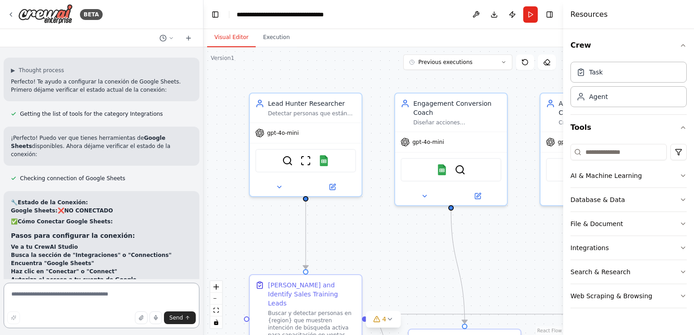
click at [59, 302] on textarea at bounding box center [102, 305] width 196 height 45
type textarea "**********"
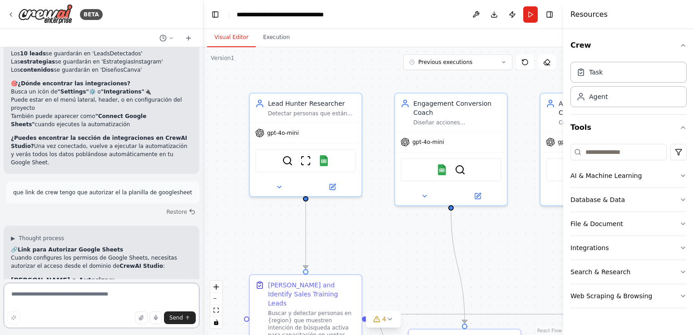
scroll to position [3816, 0]
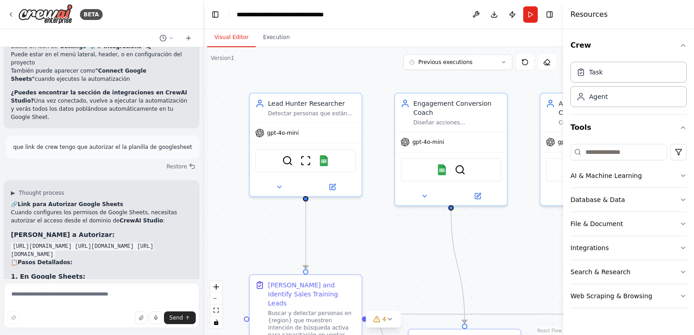
drag, startPoint x: 13, startPoint y: 138, endPoint x: 130, endPoint y: 145, distance: 117.4
copy code "[URL][DOMAIN_NAME] [URL][DOMAIN_NAME]"
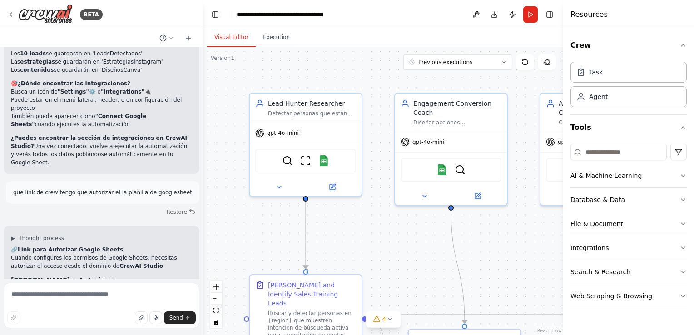
drag, startPoint x: 68, startPoint y: 154, endPoint x: 113, endPoint y: 157, distance: 45.1
copy strong ""CrewAI Studio""
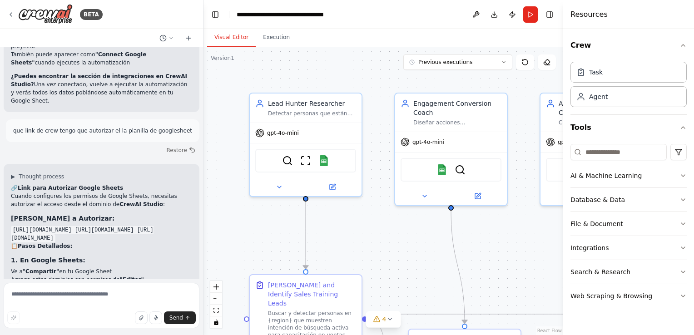
scroll to position [3861, 0]
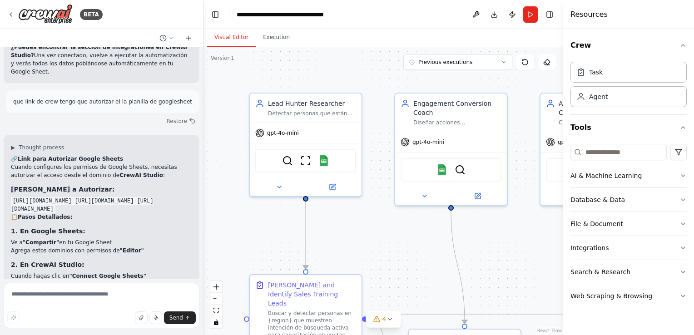
drag, startPoint x: 124, startPoint y: 189, endPoint x: 9, endPoint y: 88, distance: 152.5
click at [9, 135] on div "▶ Thought process 🔗 Link para Autorizar Google Sheets Cuando configures los per…" at bounding box center [102, 313] width 196 height 357
copy code "https://app.crewai.com/auth/callback https://studio.crewai.com/oauth/callback"
click at [33, 302] on textarea at bounding box center [102, 305] width 196 height 45
type textarea "**********"
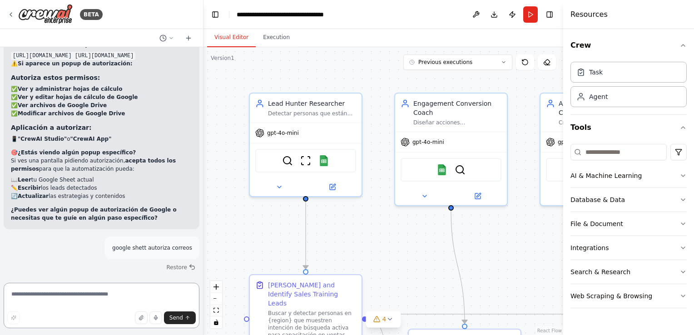
scroll to position [4260, 0]
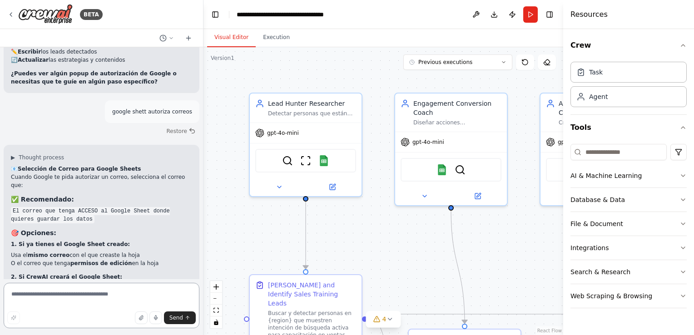
click at [84, 308] on textarea at bounding box center [102, 305] width 196 height 45
type textarea "**********"
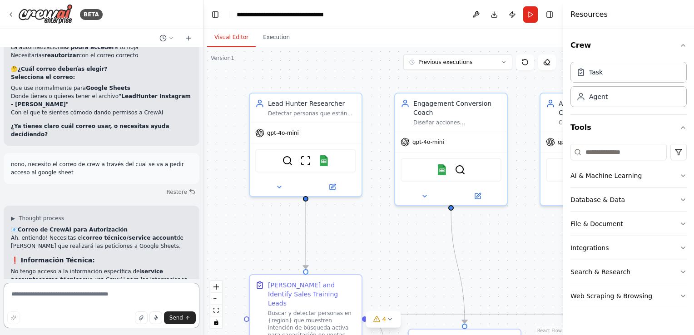
scroll to position [4629, 0]
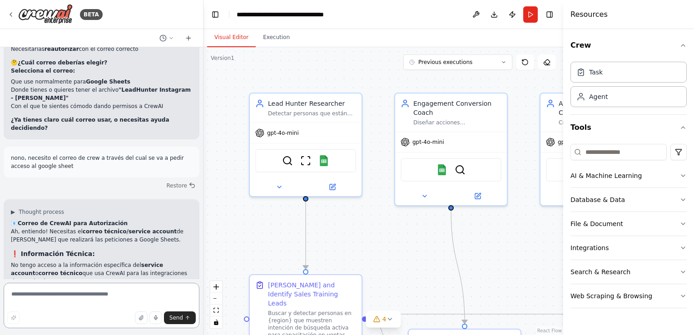
click at [62, 297] on textarea at bounding box center [102, 305] width 196 height 45
type textarea "**********"
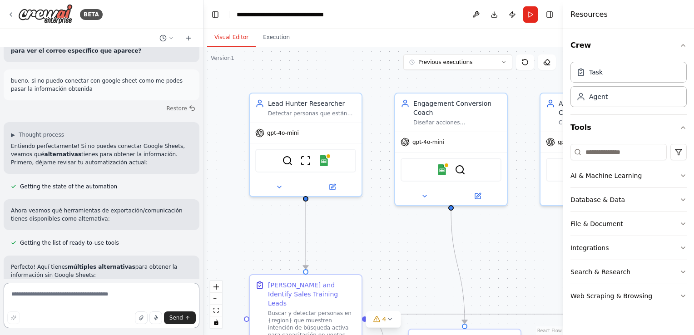
scroll to position [5144, 0]
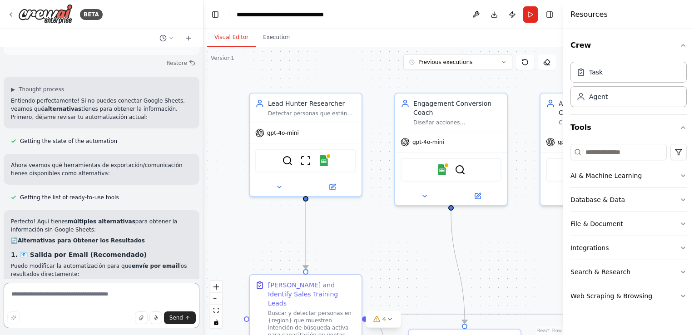
click at [68, 294] on textarea at bounding box center [102, 305] width 196 height 45
click at [69, 299] on textarea at bounding box center [102, 305] width 196 height 45
type textarea "*****"
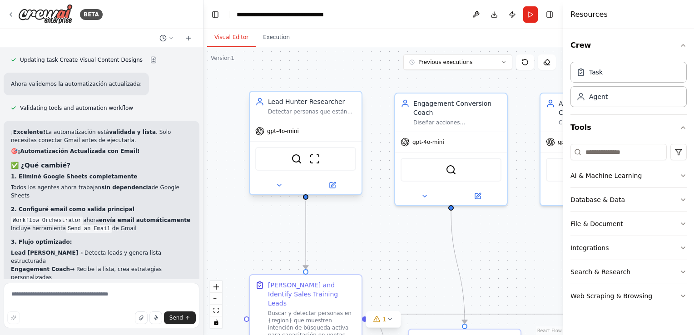
scroll to position [6264, 0]
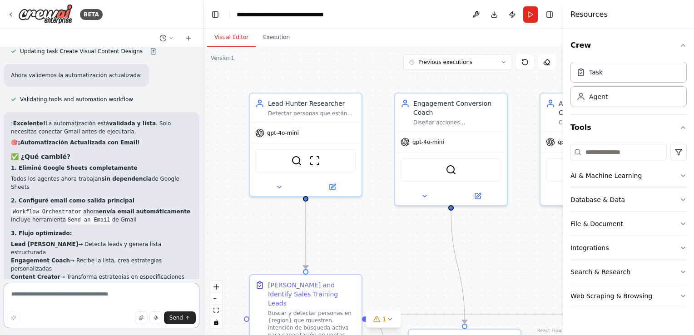
click at [74, 292] on textarea at bounding box center [102, 305] width 196 height 45
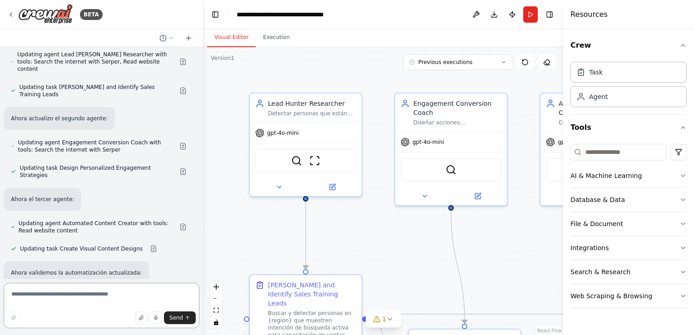
scroll to position [6082, 0]
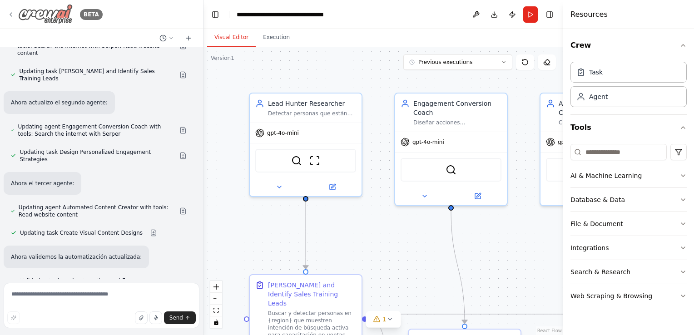
click at [12, 11] on icon at bounding box center [10, 14] width 7 height 7
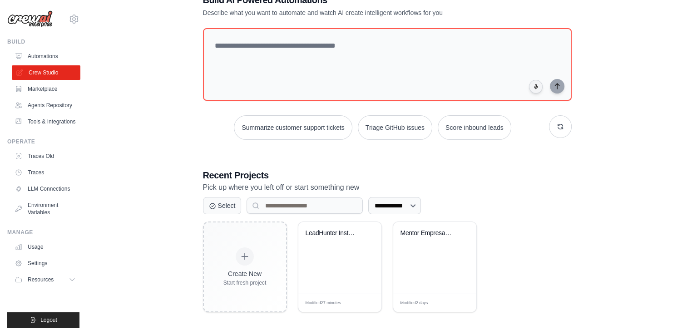
click at [41, 68] on link "Crew Studio" at bounding box center [46, 72] width 69 height 15
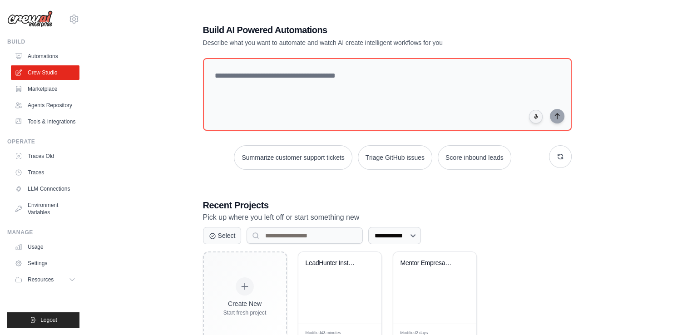
scroll to position [30, 0]
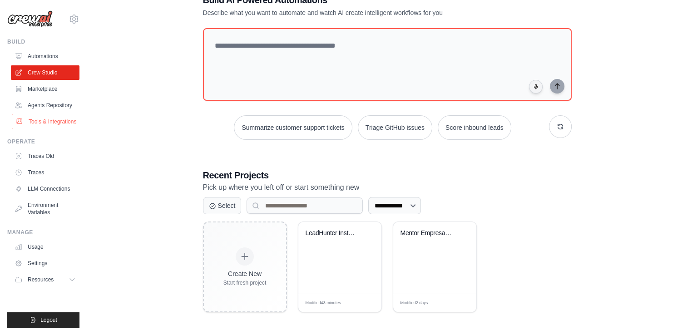
click at [47, 120] on link "Tools & Integrations" at bounding box center [46, 121] width 69 height 15
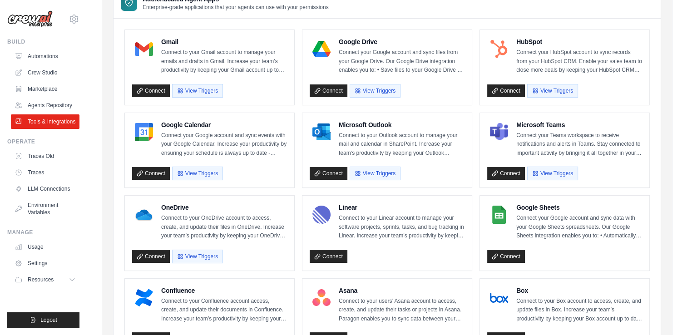
scroll to position [91, 0]
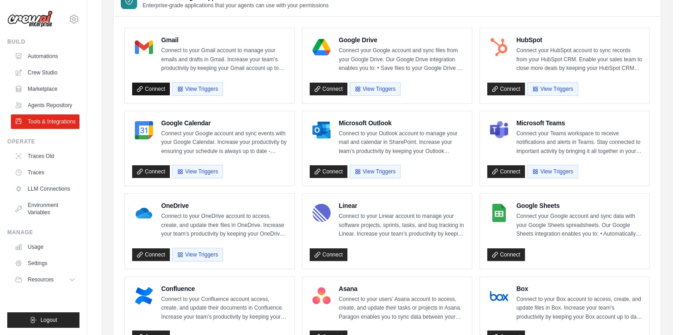
click at [134, 89] on link "Connect" at bounding box center [151, 89] width 38 height 13
click at [160, 88] on link "Connect" at bounding box center [151, 89] width 38 height 13
click at [198, 96] on div "Gmail Connect to your Gmail account to manage your emails and drafts in Gmail. …" at bounding box center [209, 65] width 169 height 75
click at [198, 93] on button "View Triggers" at bounding box center [197, 89] width 51 height 14
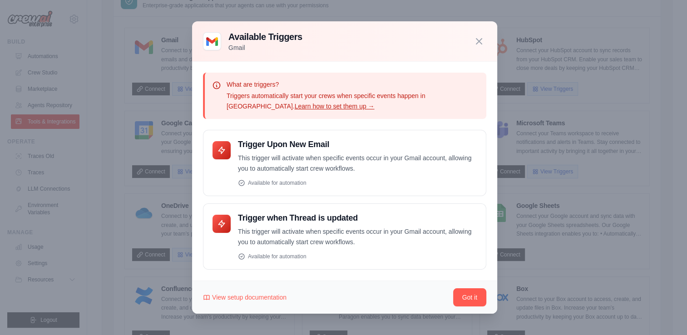
click at [475, 40] on icon "button" at bounding box center [479, 41] width 11 height 11
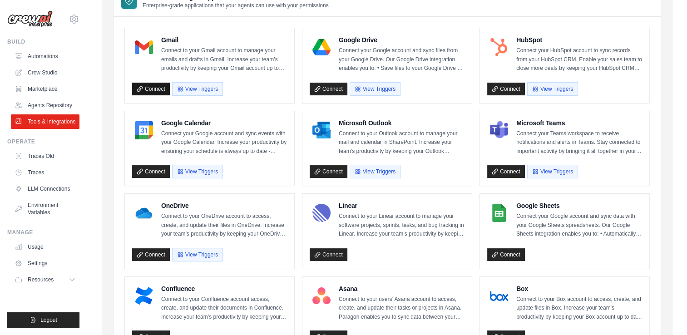
click at [149, 83] on link "Connect" at bounding box center [151, 89] width 38 height 13
